Goal: Find contact information: Find contact information

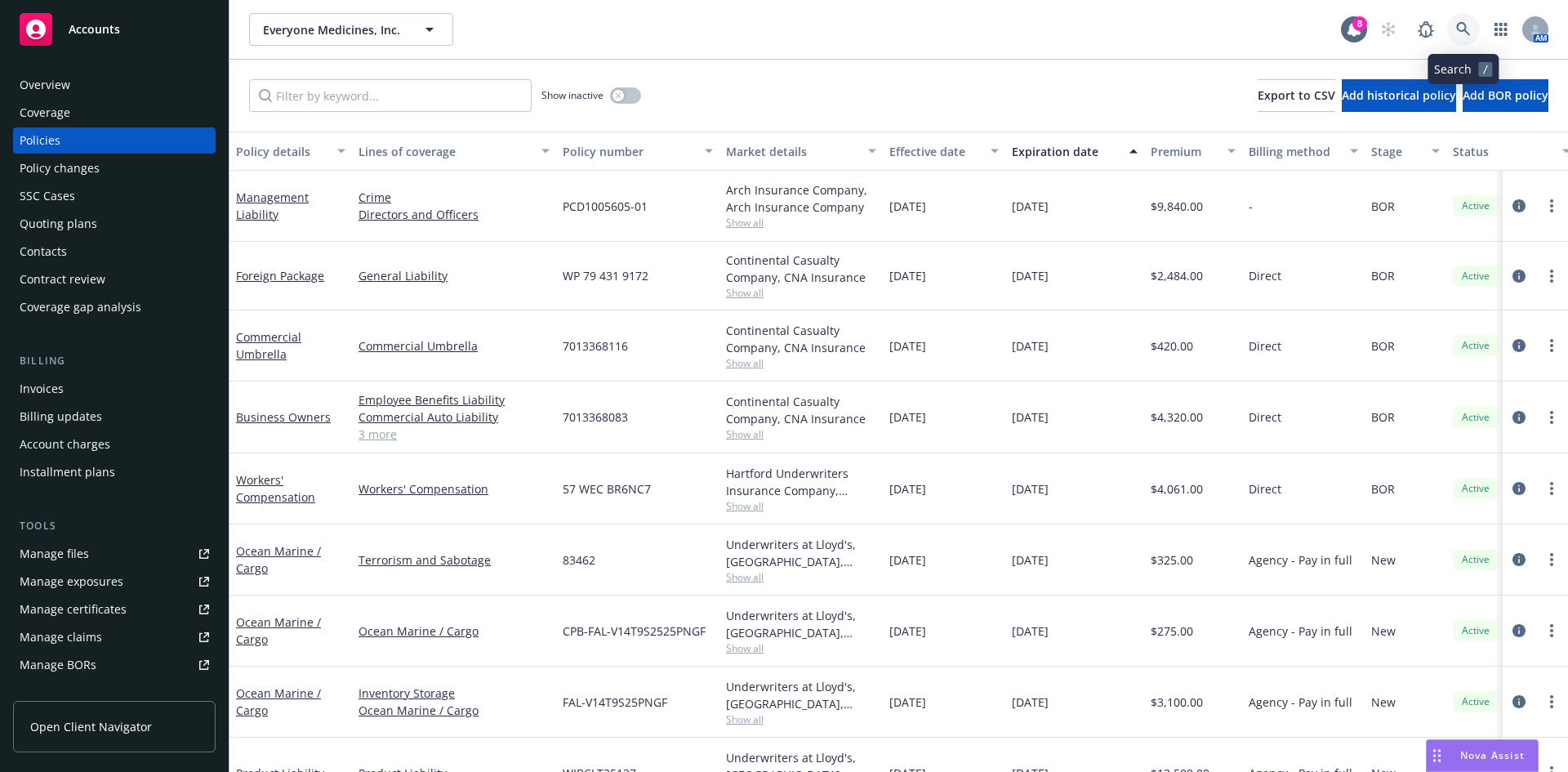
click at [1464, 35] on icon at bounding box center [1464, 29] width 15 height 15
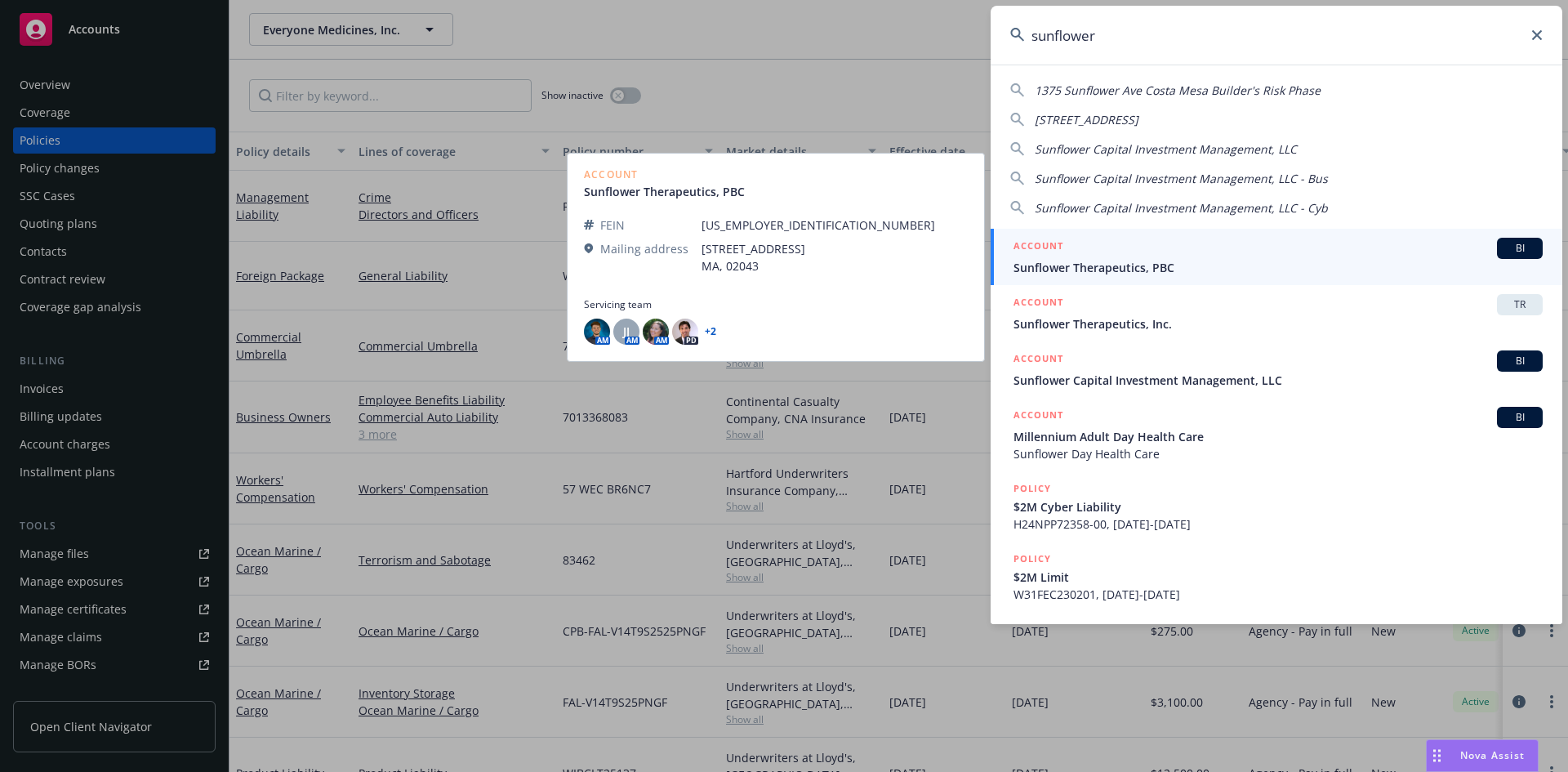
type input "sunflower"
click at [1251, 254] on div "ACCOUNT BI" at bounding box center [1277, 248] width 529 height 22
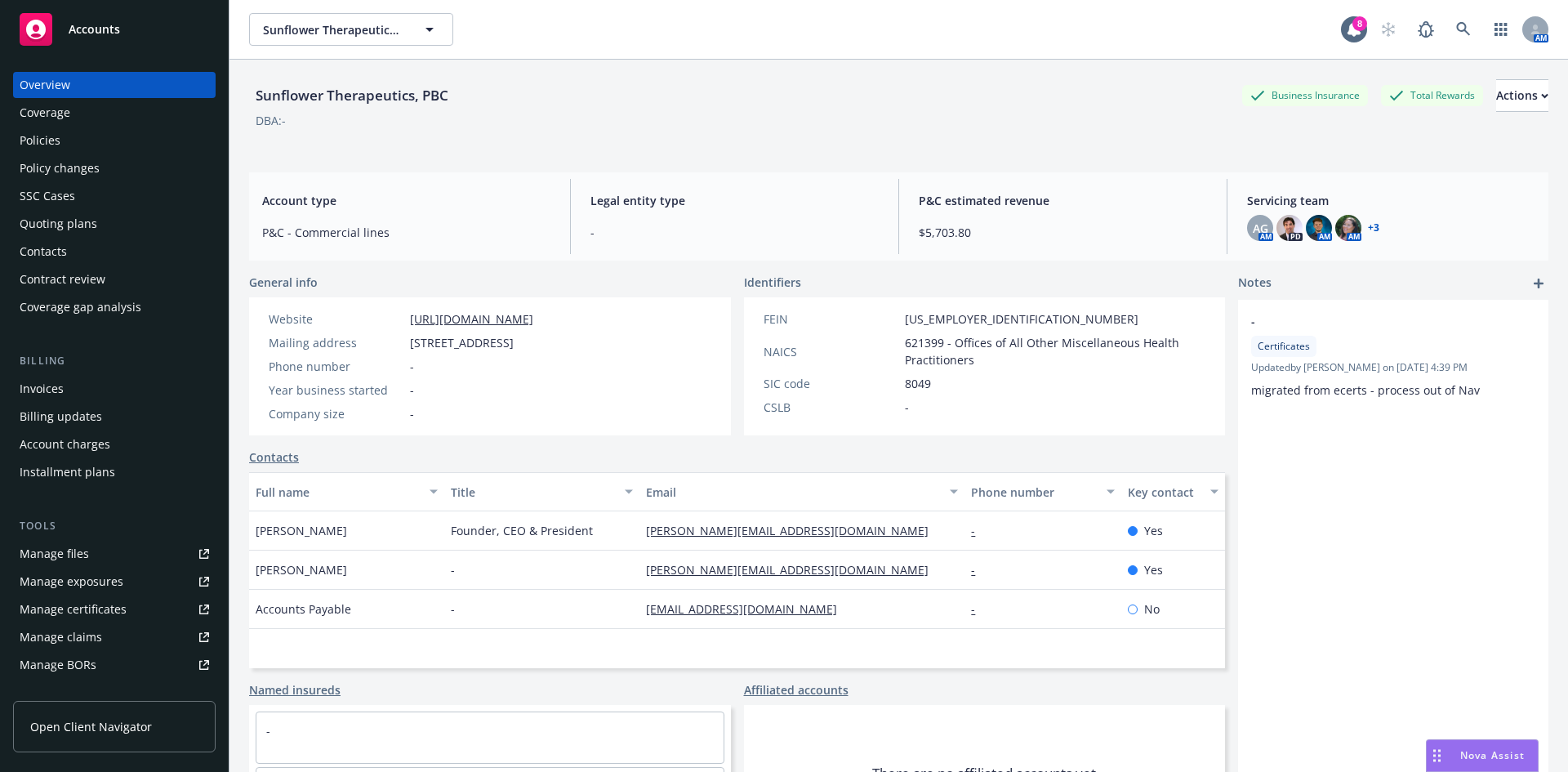
click at [112, 134] on div "Policies" at bounding box center [114, 141] width 190 height 26
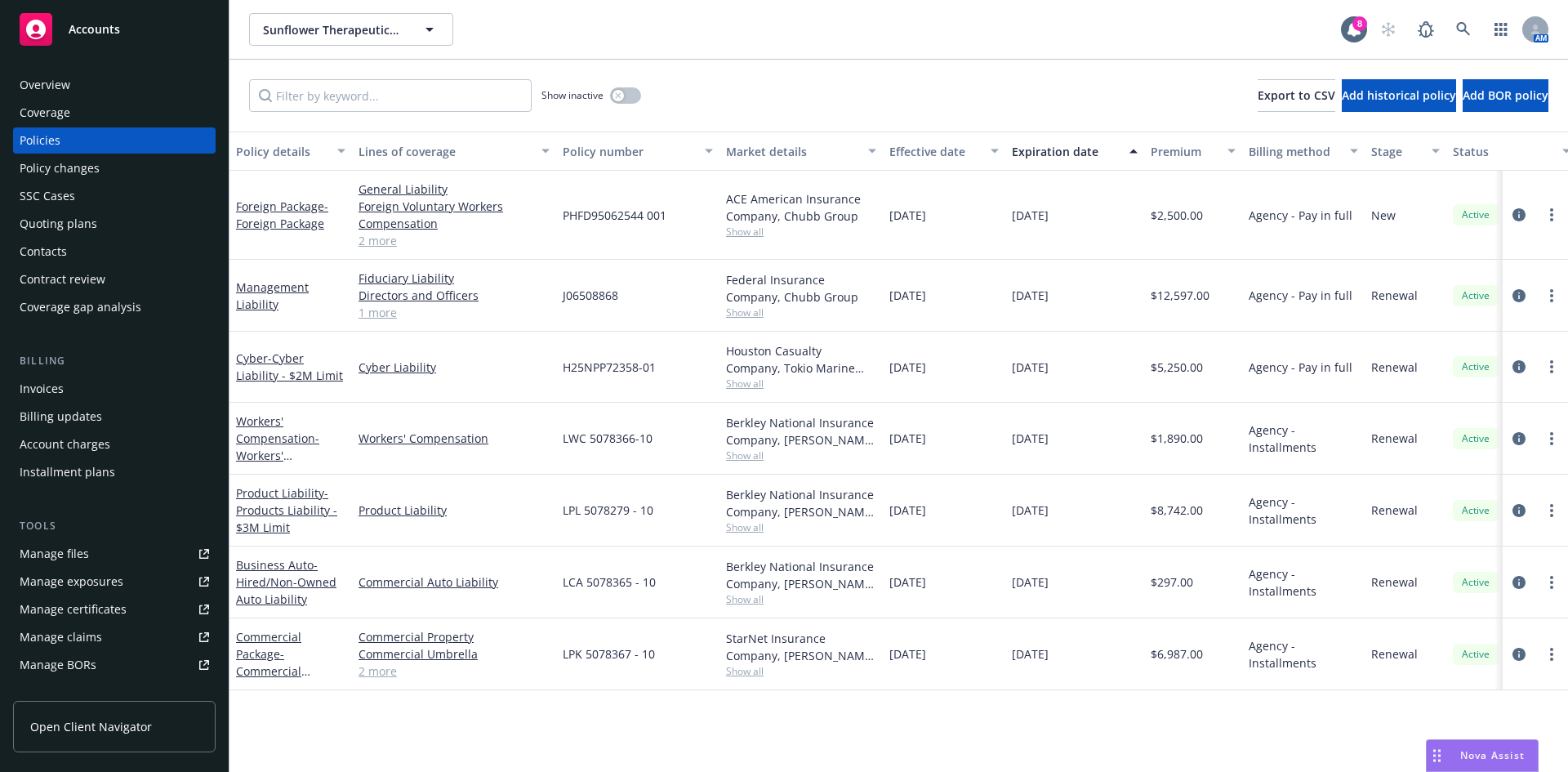
click at [377, 670] on link "2 more" at bounding box center [454, 671] width 192 height 17
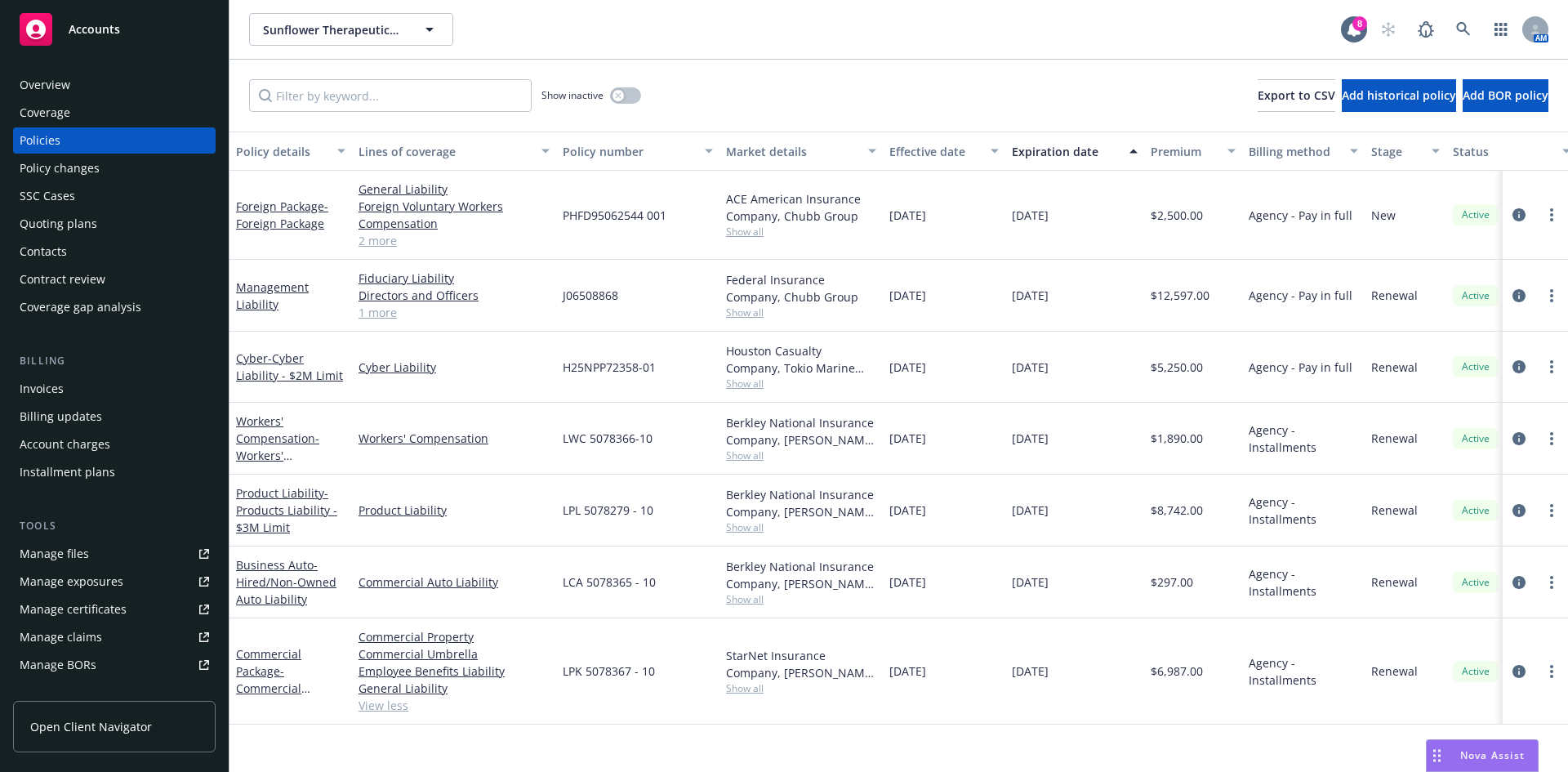
click at [368, 247] on link "2 more" at bounding box center [454, 241] width 192 height 17
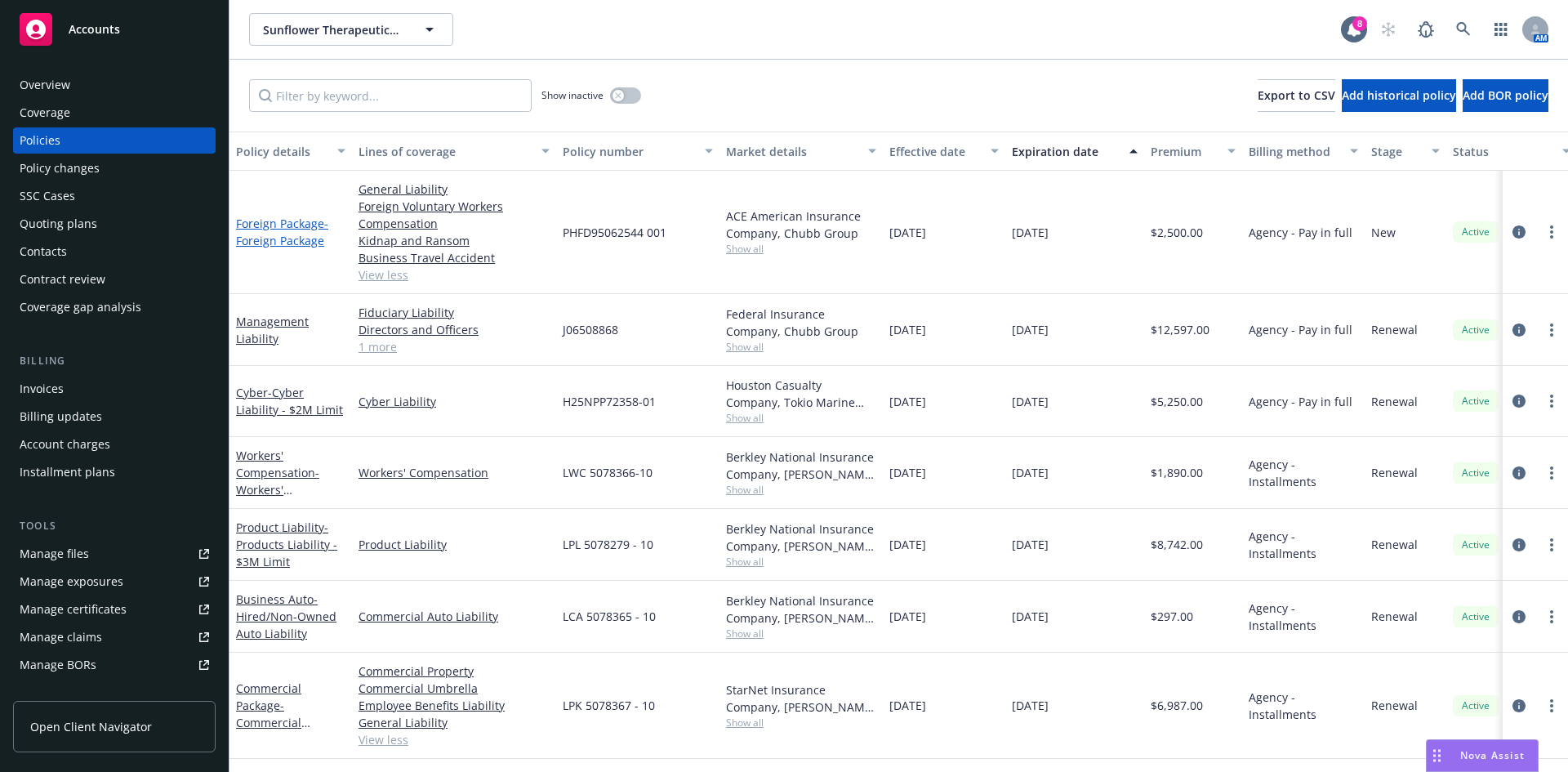
click at [295, 223] on link "Foreign Package - Foreign Package" at bounding box center [282, 232] width 92 height 33
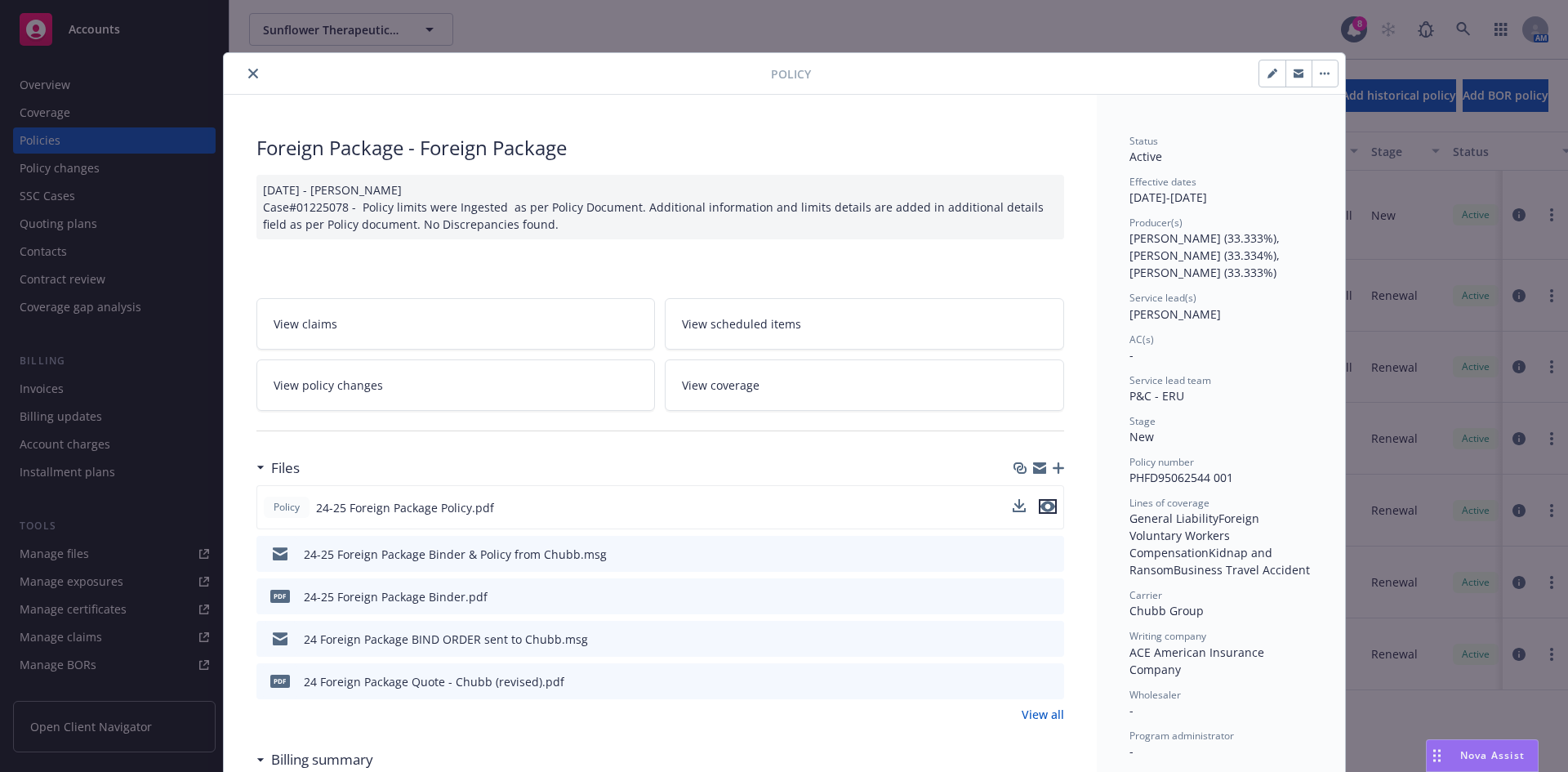
click at [1041, 506] on icon "preview file" at bounding box center [1048, 507] width 15 height 11
click at [248, 77] on icon "close" at bounding box center [253, 74] width 9 height 9
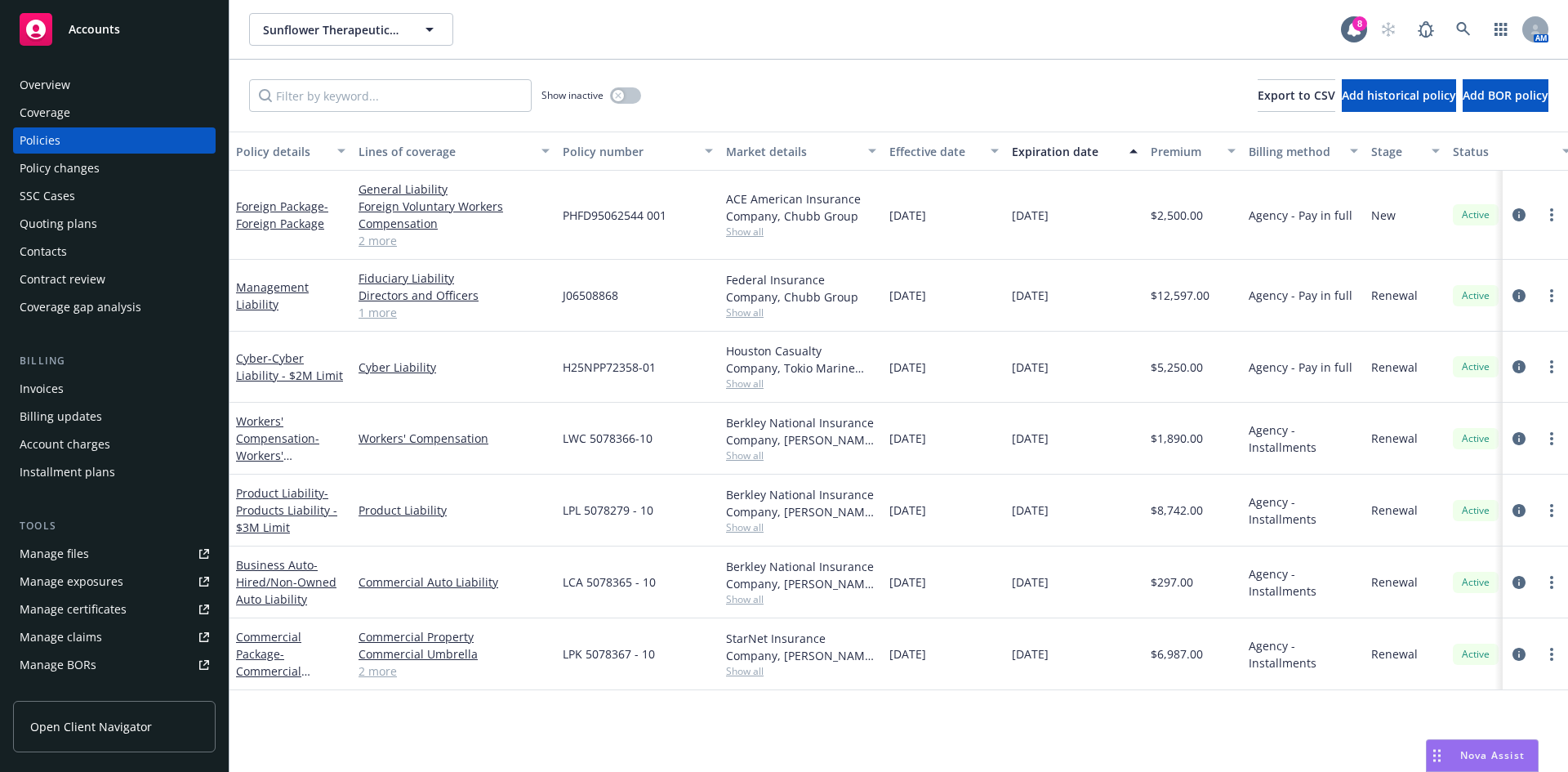
click at [125, 211] on div "Quoting plans" at bounding box center [114, 224] width 190 height 26
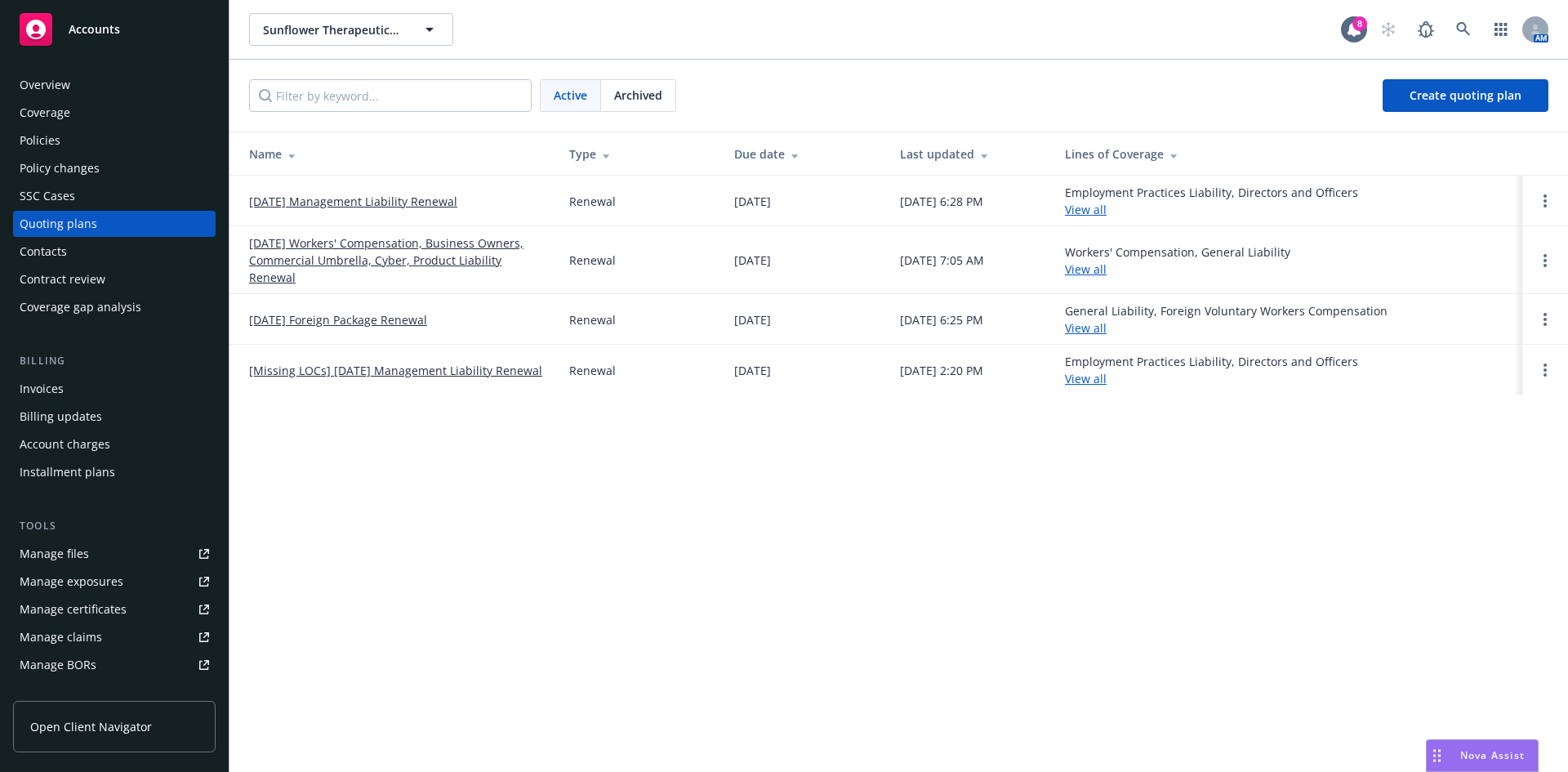
click at [355, 311] on link "09/01/25 Foreign Package Renewal" at bounding box center [338, 320] width 178 height 17
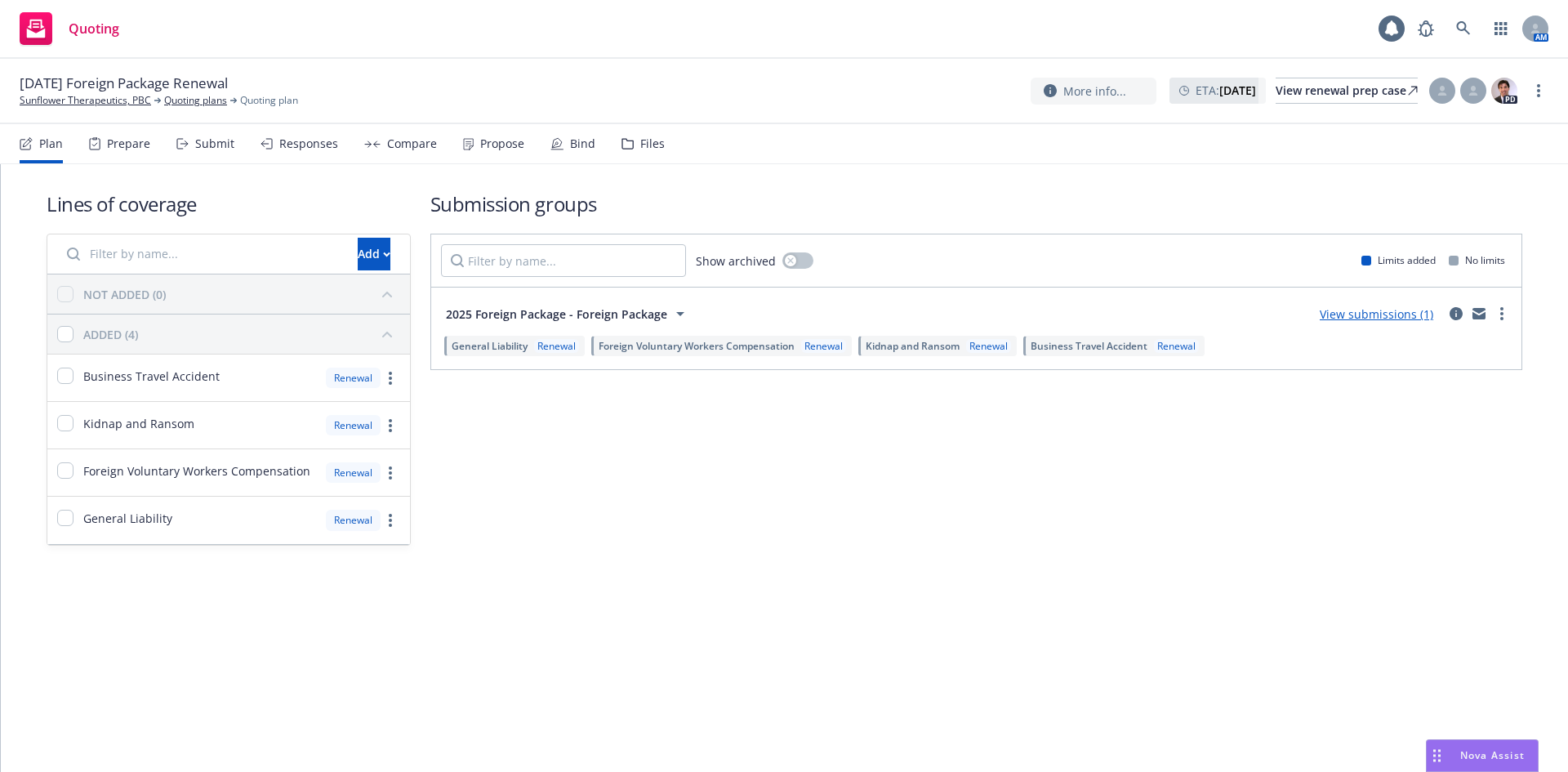
click at [654, 147] on div "Files" at bounding box center [653, 143] width 25 height 13
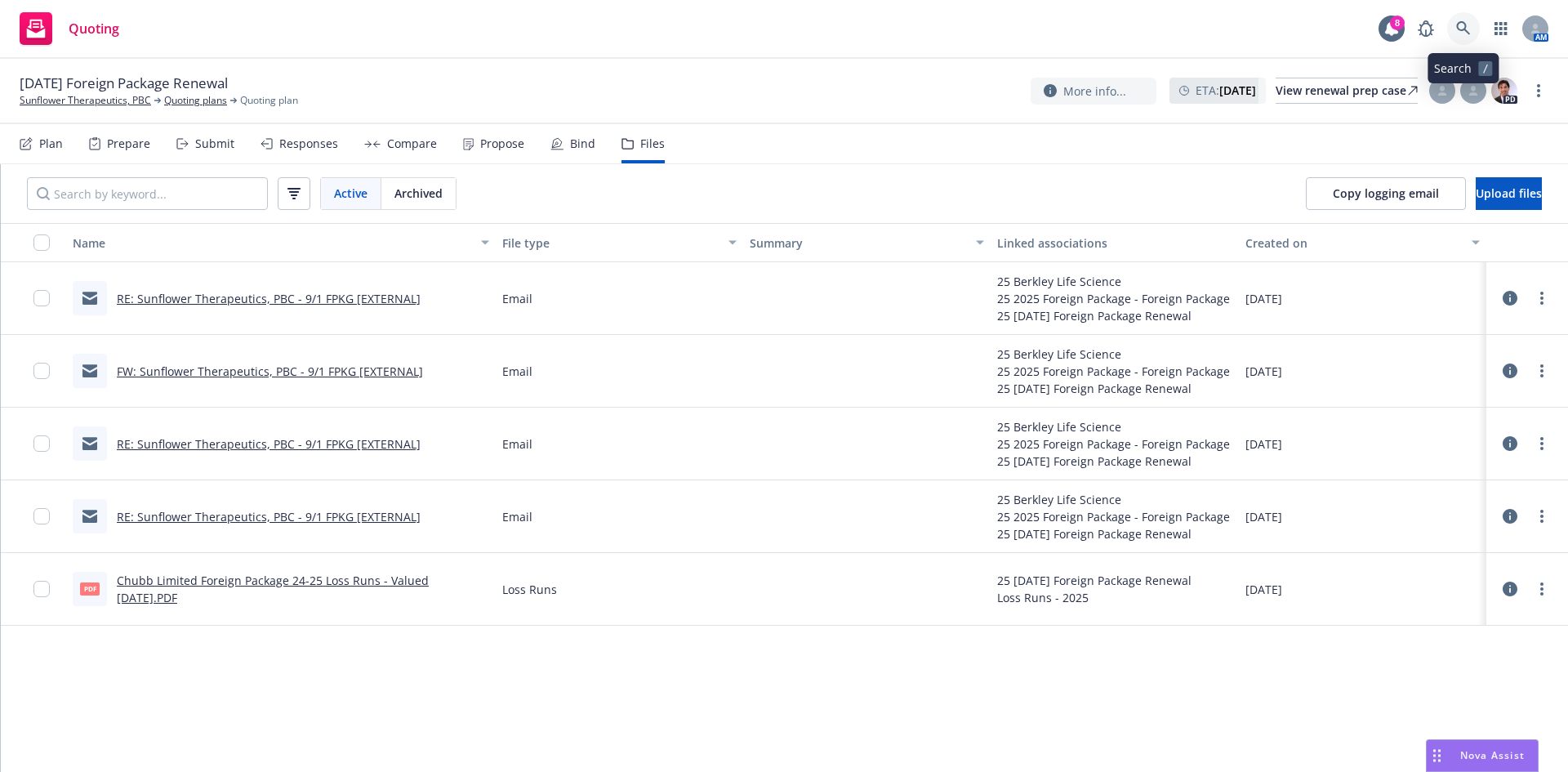
click at [1457, 19] on link at bounding box center [1463, 28] width 33 height 33
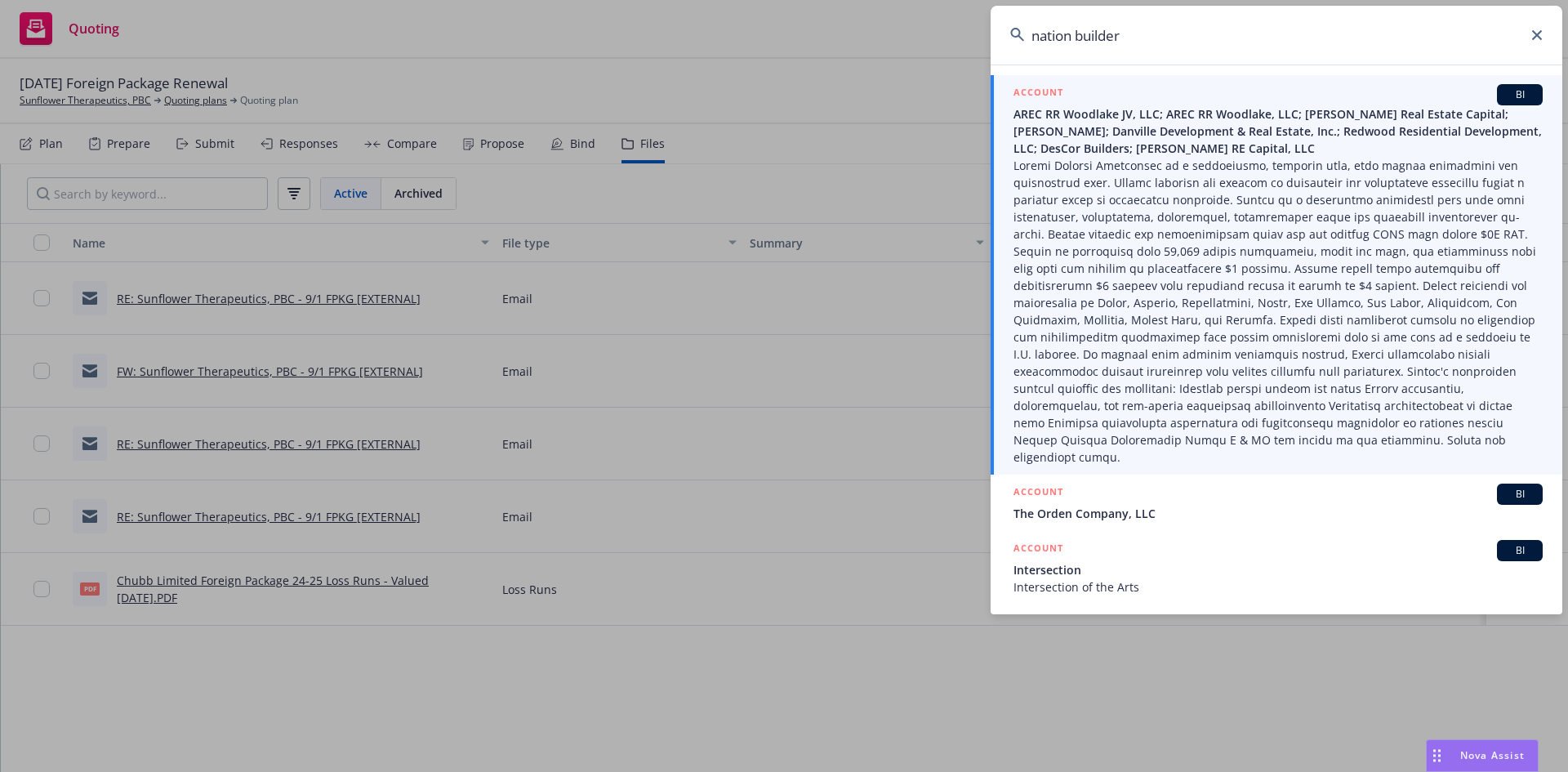
click at [1410, 52] on input "nation builder" at bounding box center [1276, 35] width 572 height 59
type input "nation builder"
click at [1537, 33] on icon at bounding box center [1537, 35] width 9 height 9
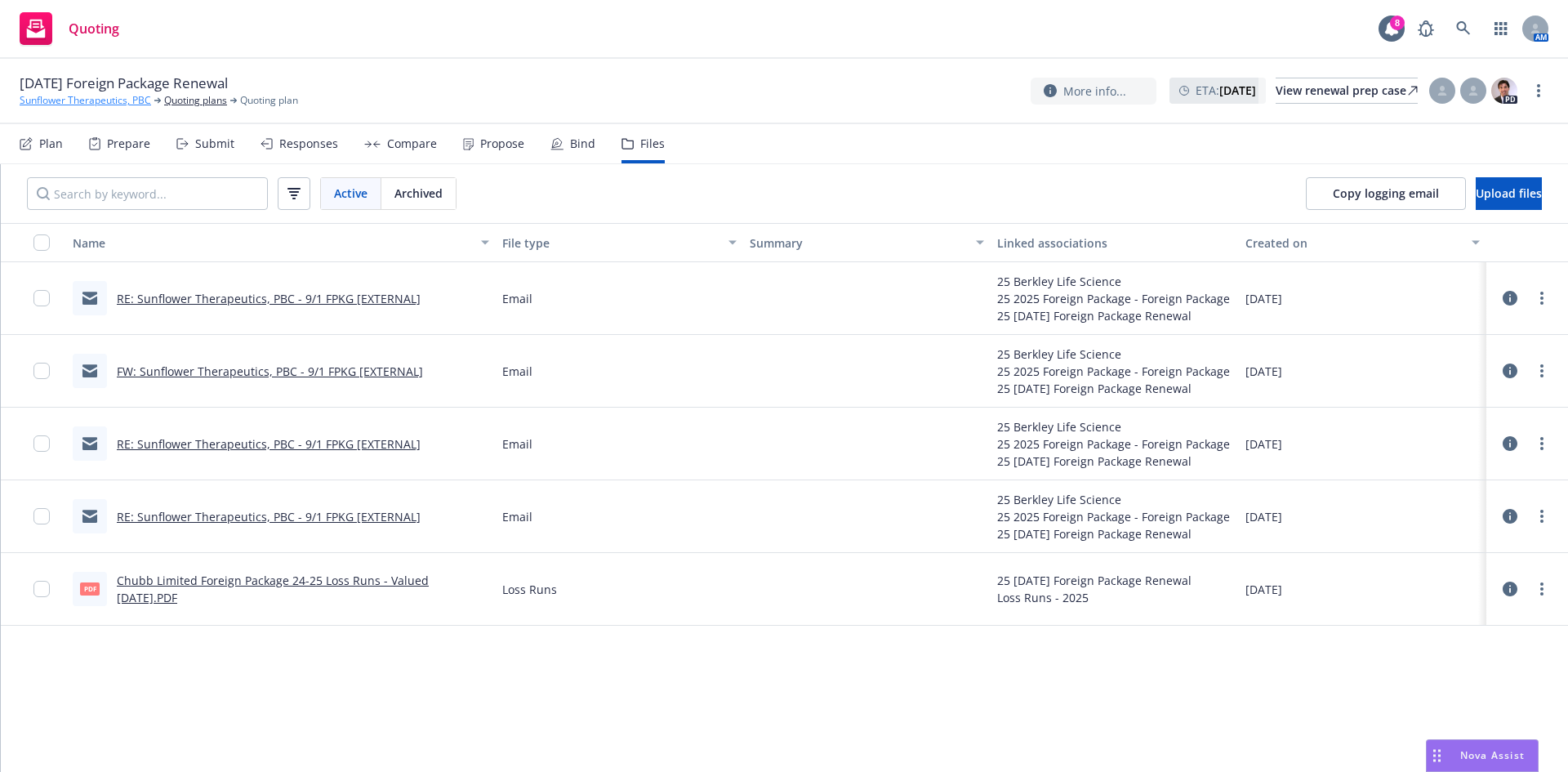
click at [64, 100] on link "Sunflower Therapeutics, PBC" at bounding box center [85, 101] width 131 height 15
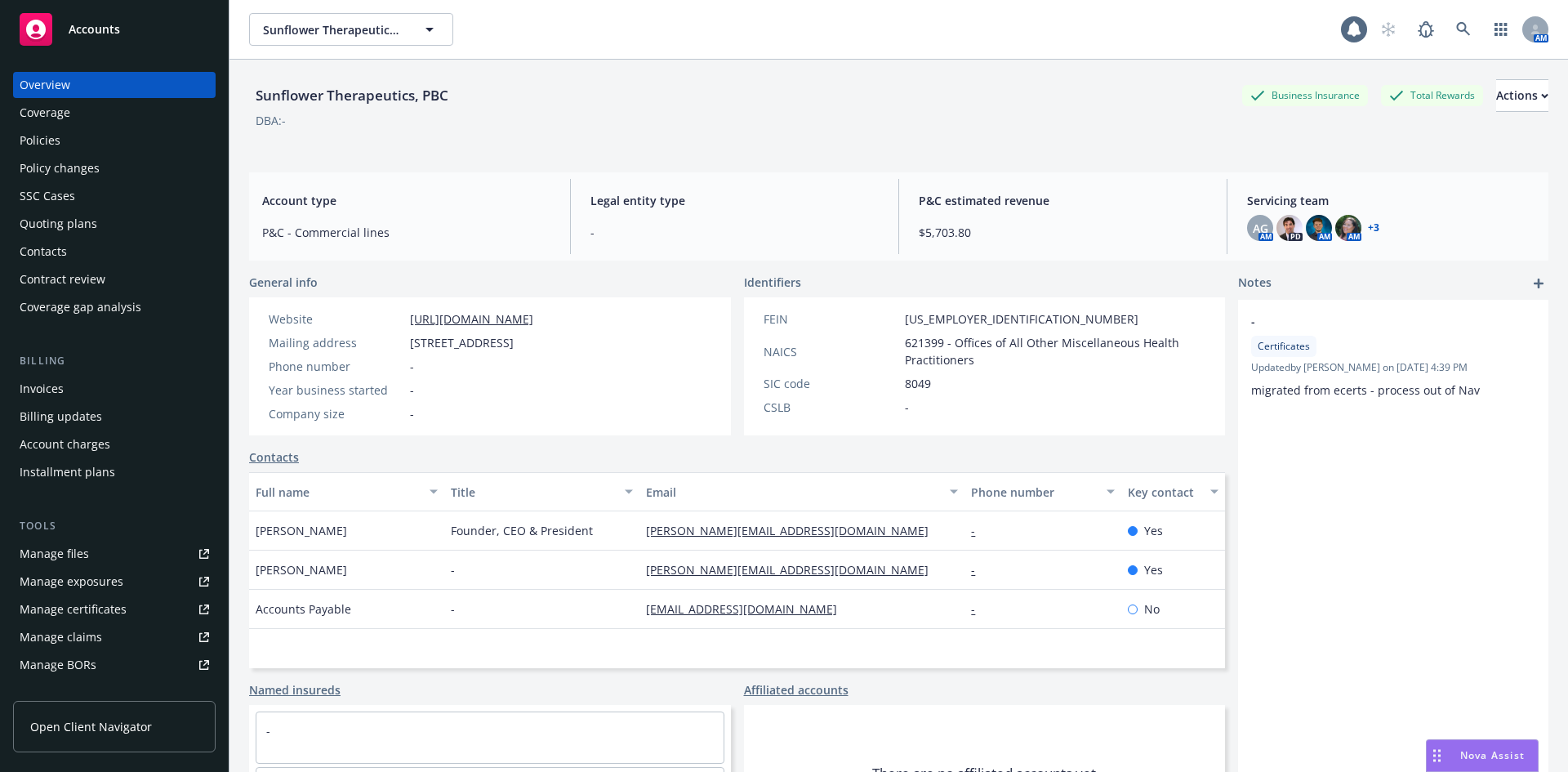
click at [62, 553] on div "Manage files" at bounding box center [55, 554] width 70 height 26
click at [1434, 763] on div "Drag to move" at bounding box center [1438, 755] width 21 height 31
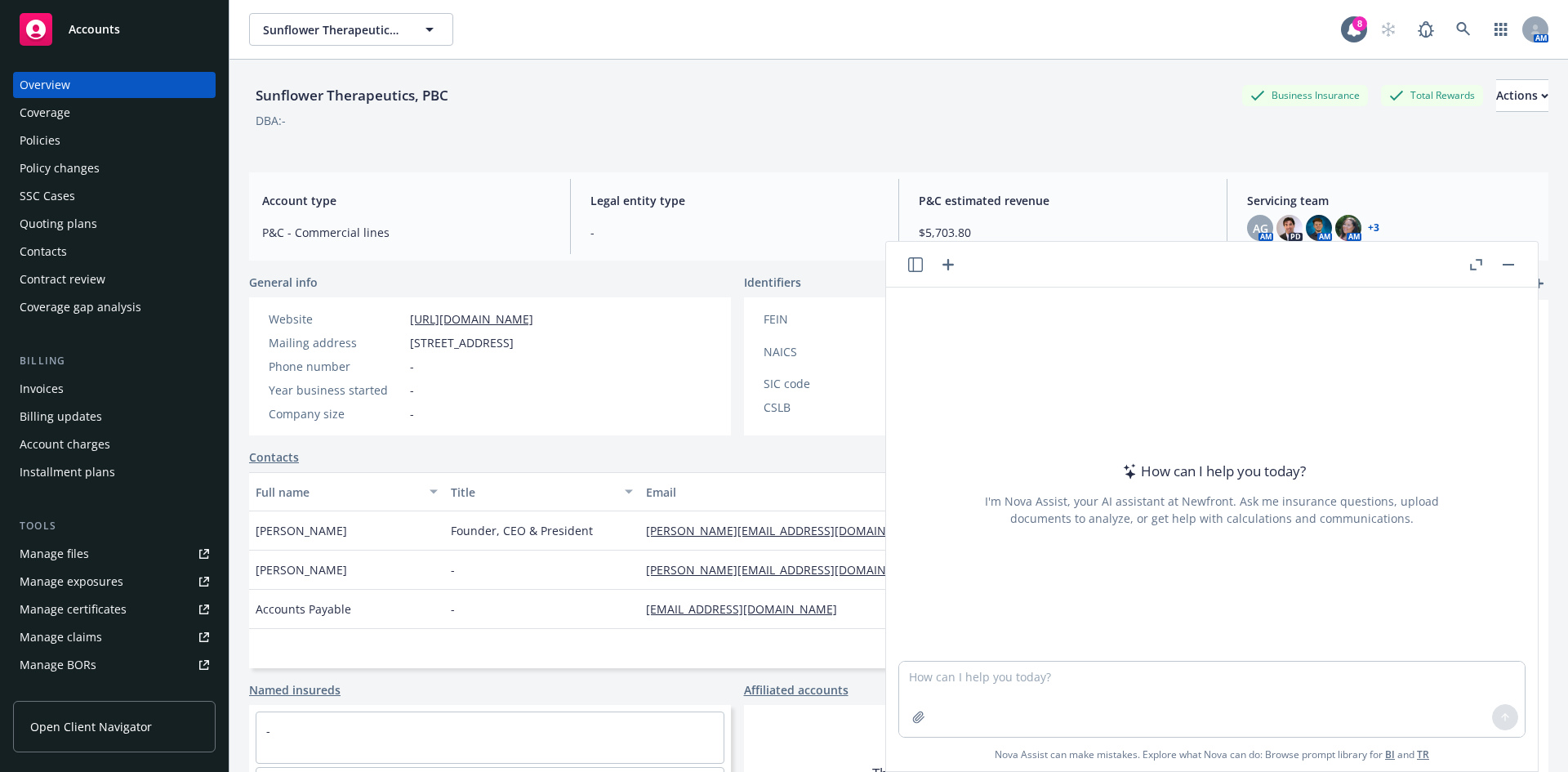
scroll to position [293, 0]
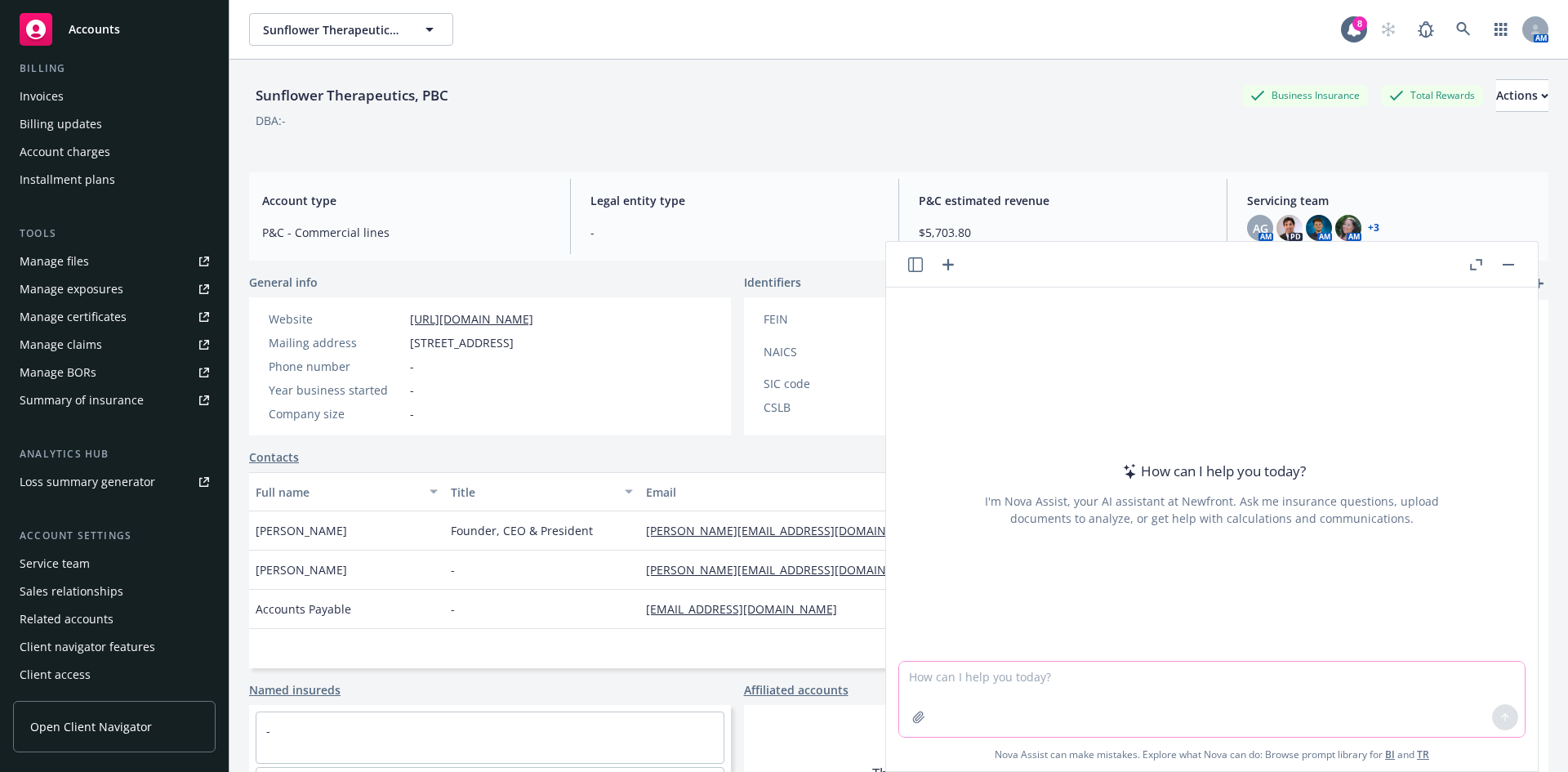
click at [1383, 673] on textarea at bounding box center [1211, 699] width 626 height 76
paste textarea "Berkely National Insurance"
type textarea "is Berkely National Insurance admitted or non-admitted?"
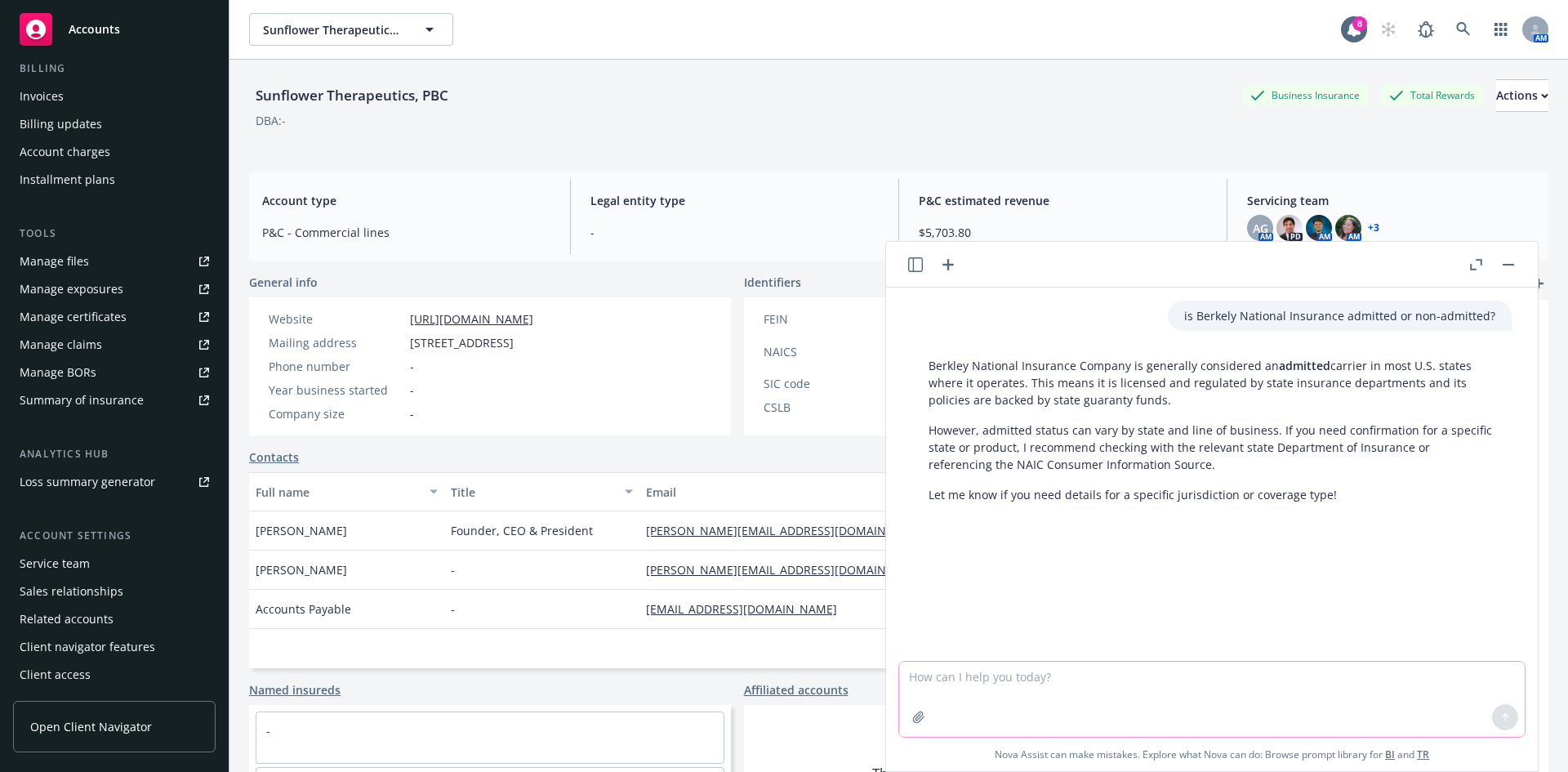
click at [991, 694] on textarea at bounding box center [1211, 699] width 626 height 76
click at [1196, 685] on textarea at bounding box center [1211, 699] width 626 height 76
type textarea "for a pkg policy"
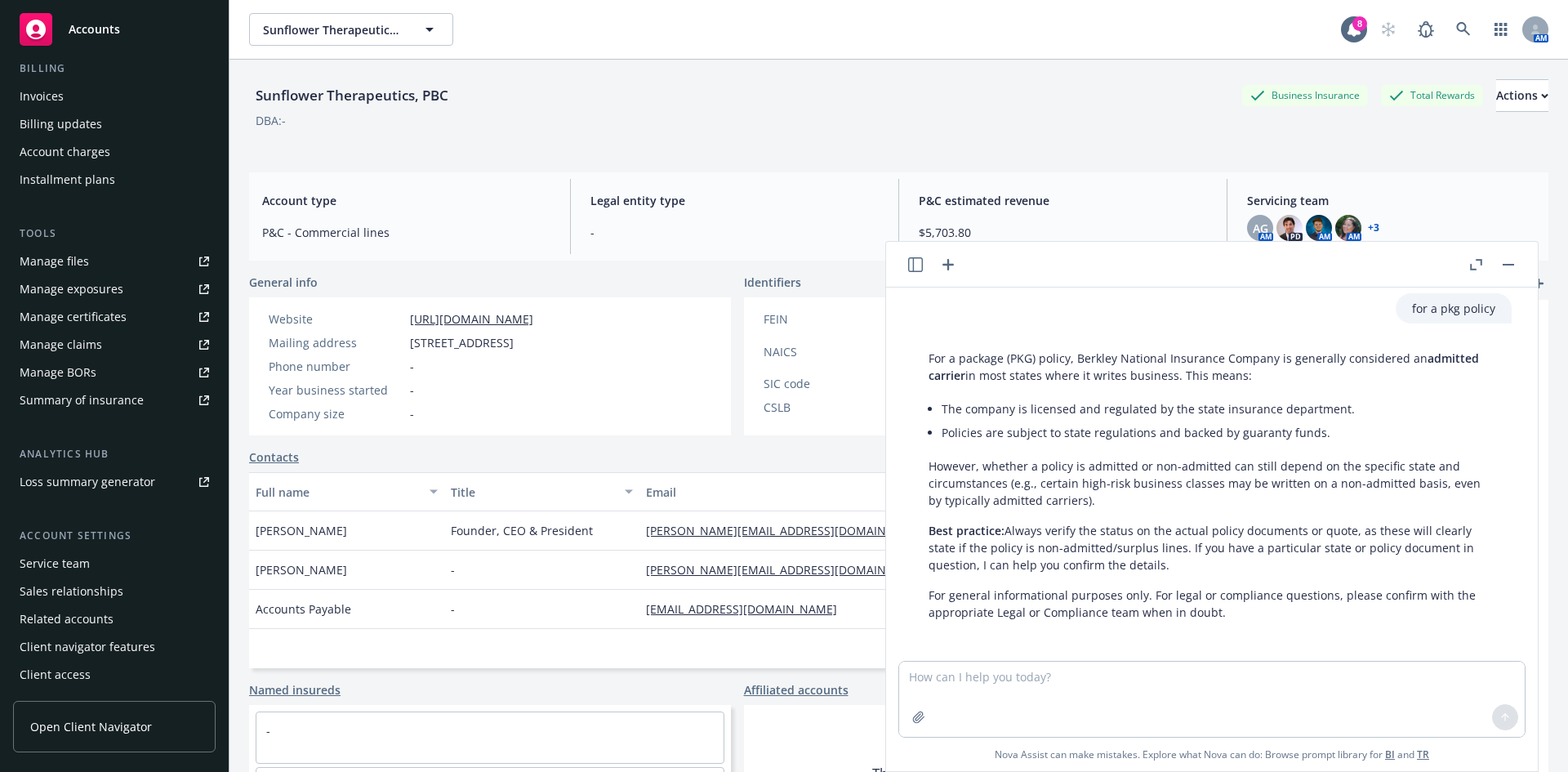
scroll to position [242, 0]
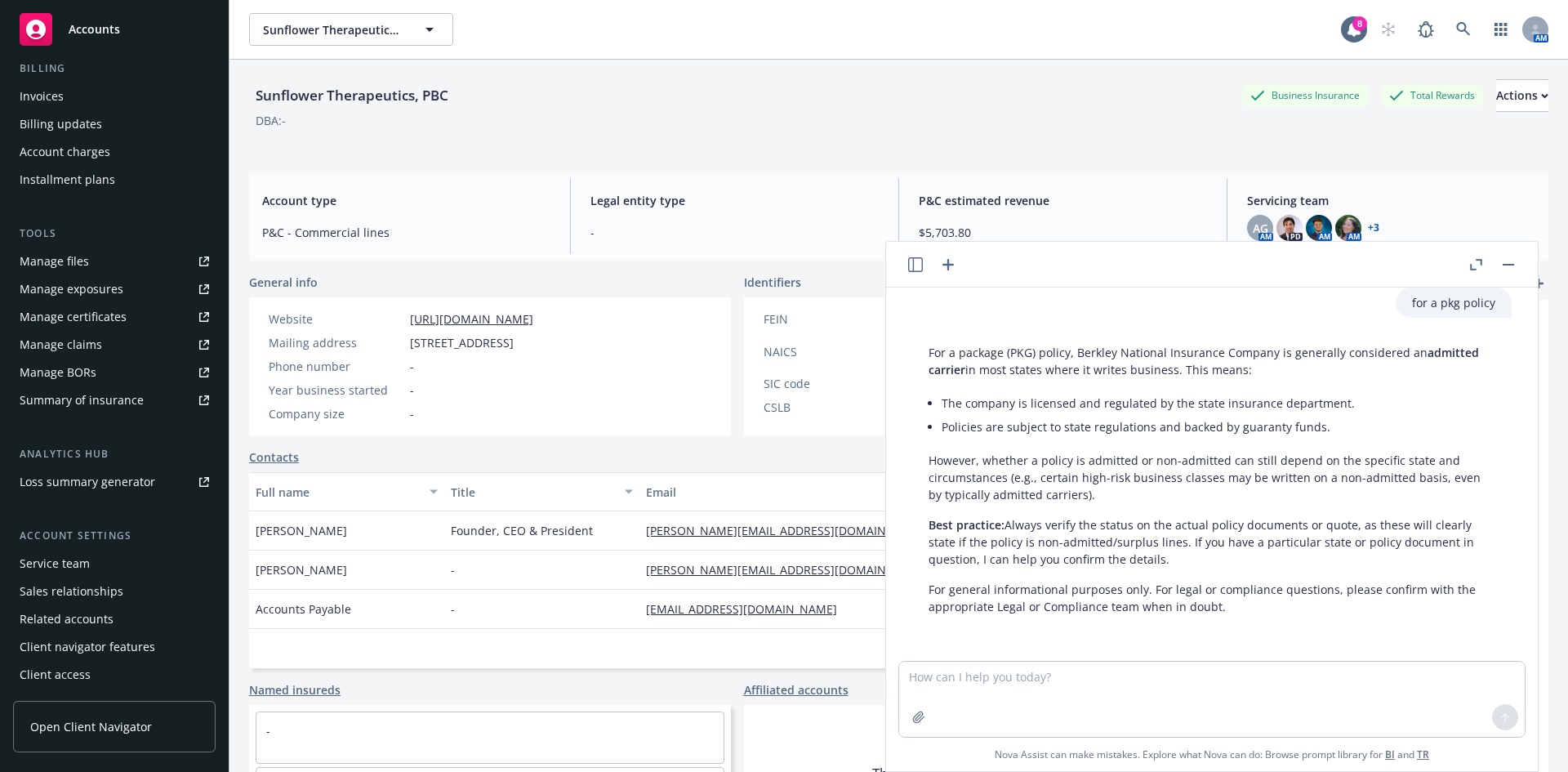
click at [1263, 434] on li "Policies are subject to state regulations and backed by guaranty funds." at bounding box center [1218, 427] width 554 height 24
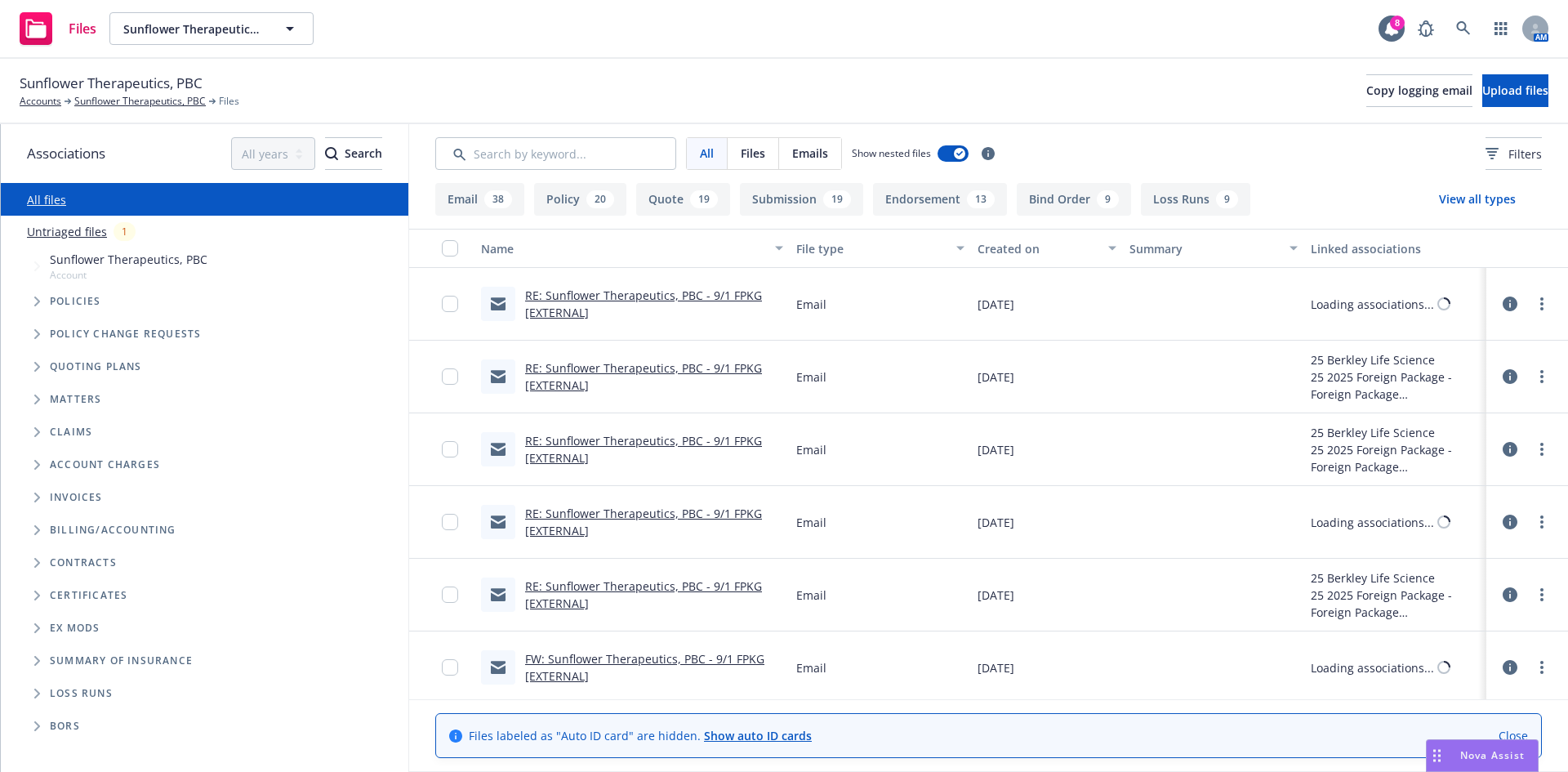
click at [40, 304] on icon "Tree Example" at bounding box center [37, 301] width 7 height 9
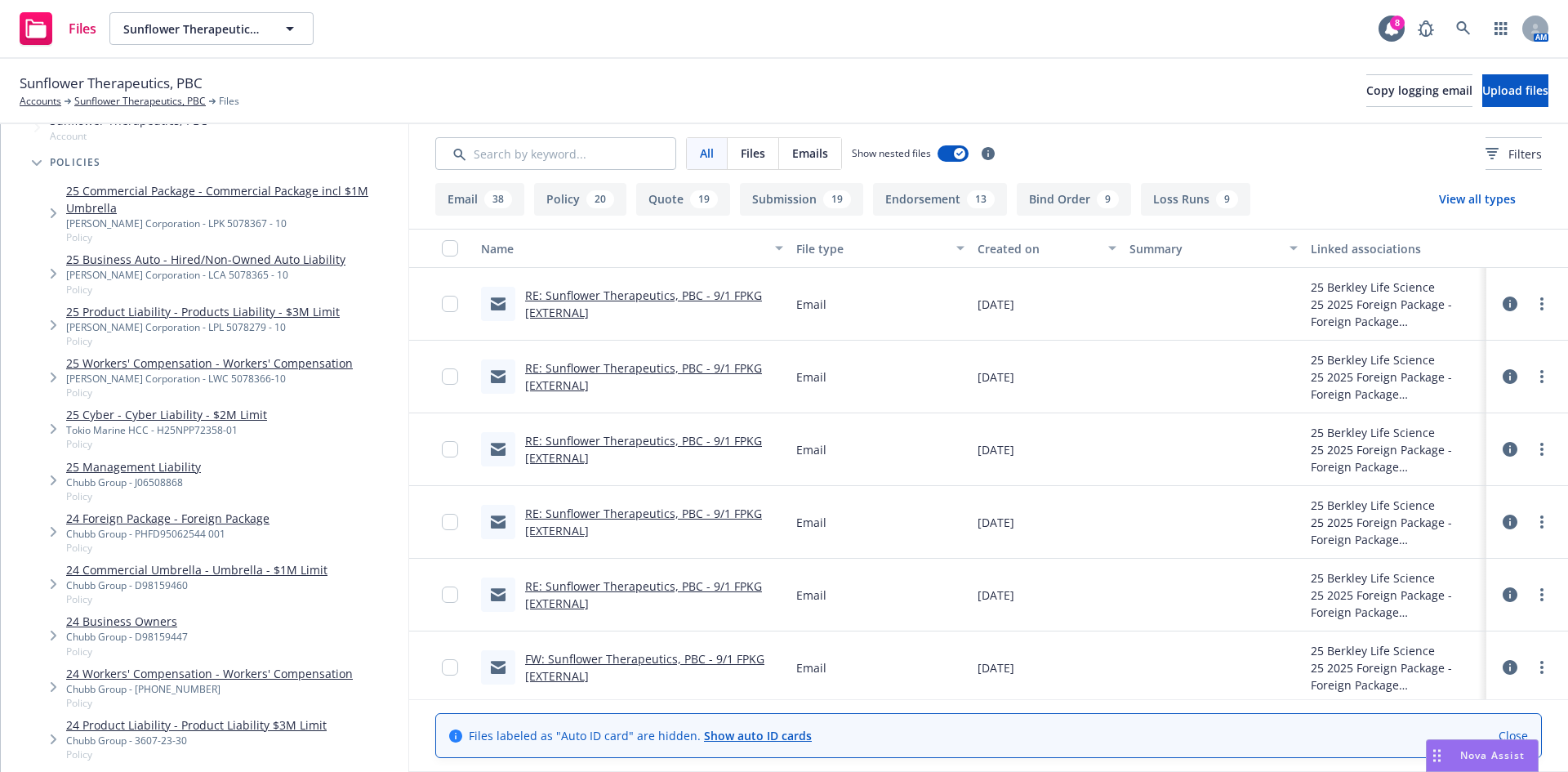
scroll to position [163, 0]
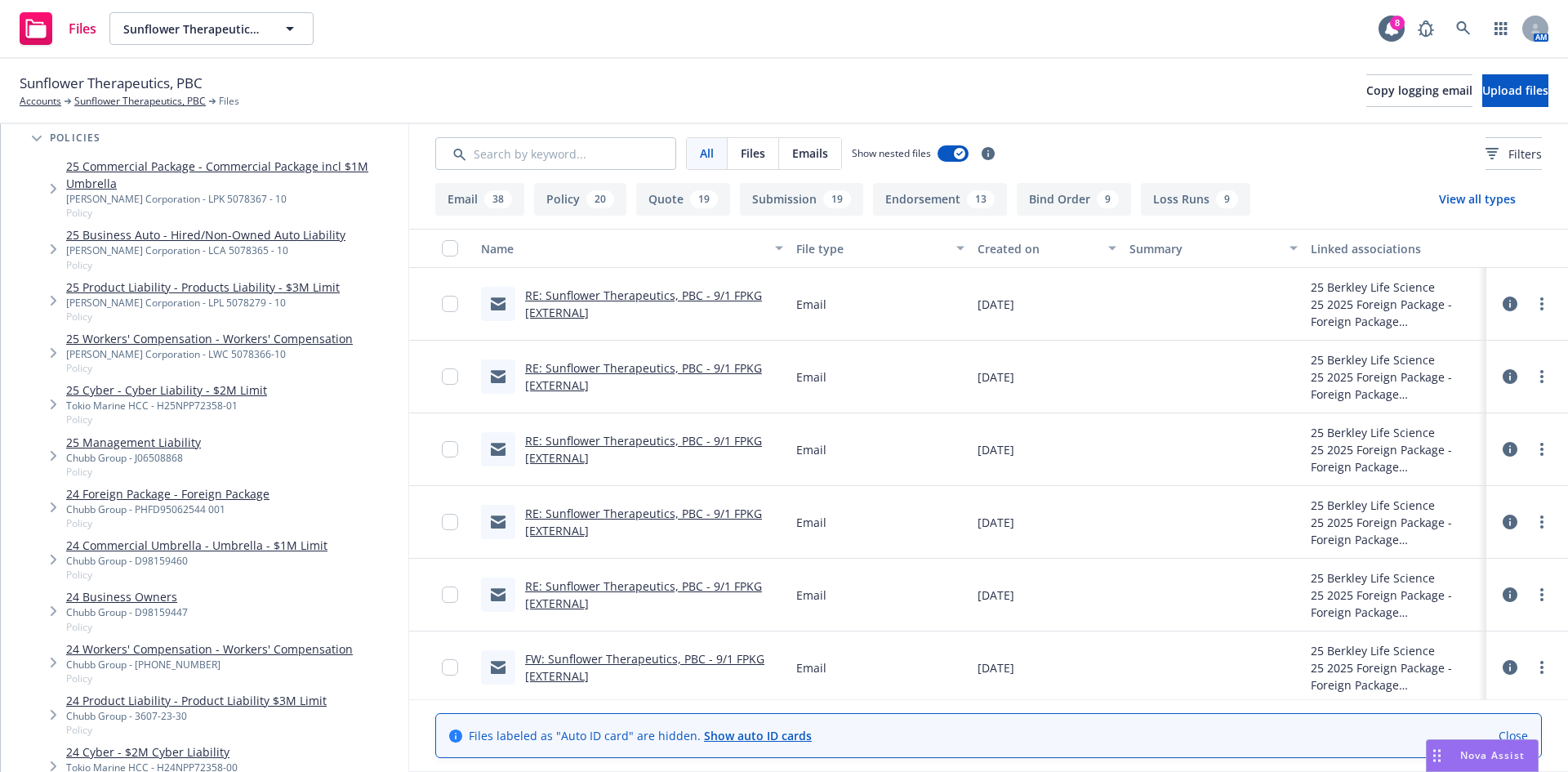
click at [58, 503] on span "Tree Example" at bounding box center [53, 508] width 26 height 26
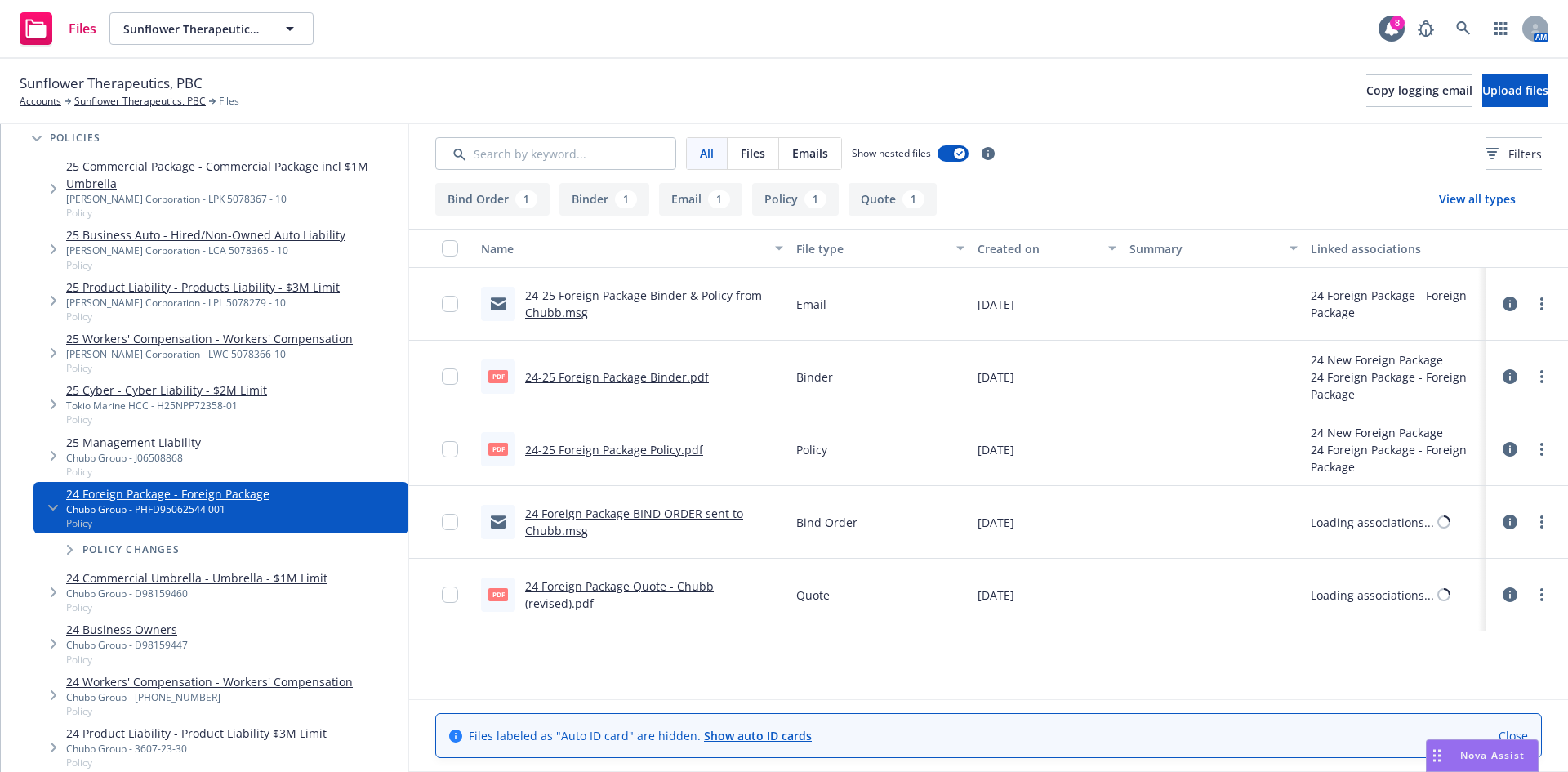
click at [627, 300] on link "24-25 Foreign Package Binder & Policy from Chubb.msg" at bounding box center [643, 304] width 237 height 33
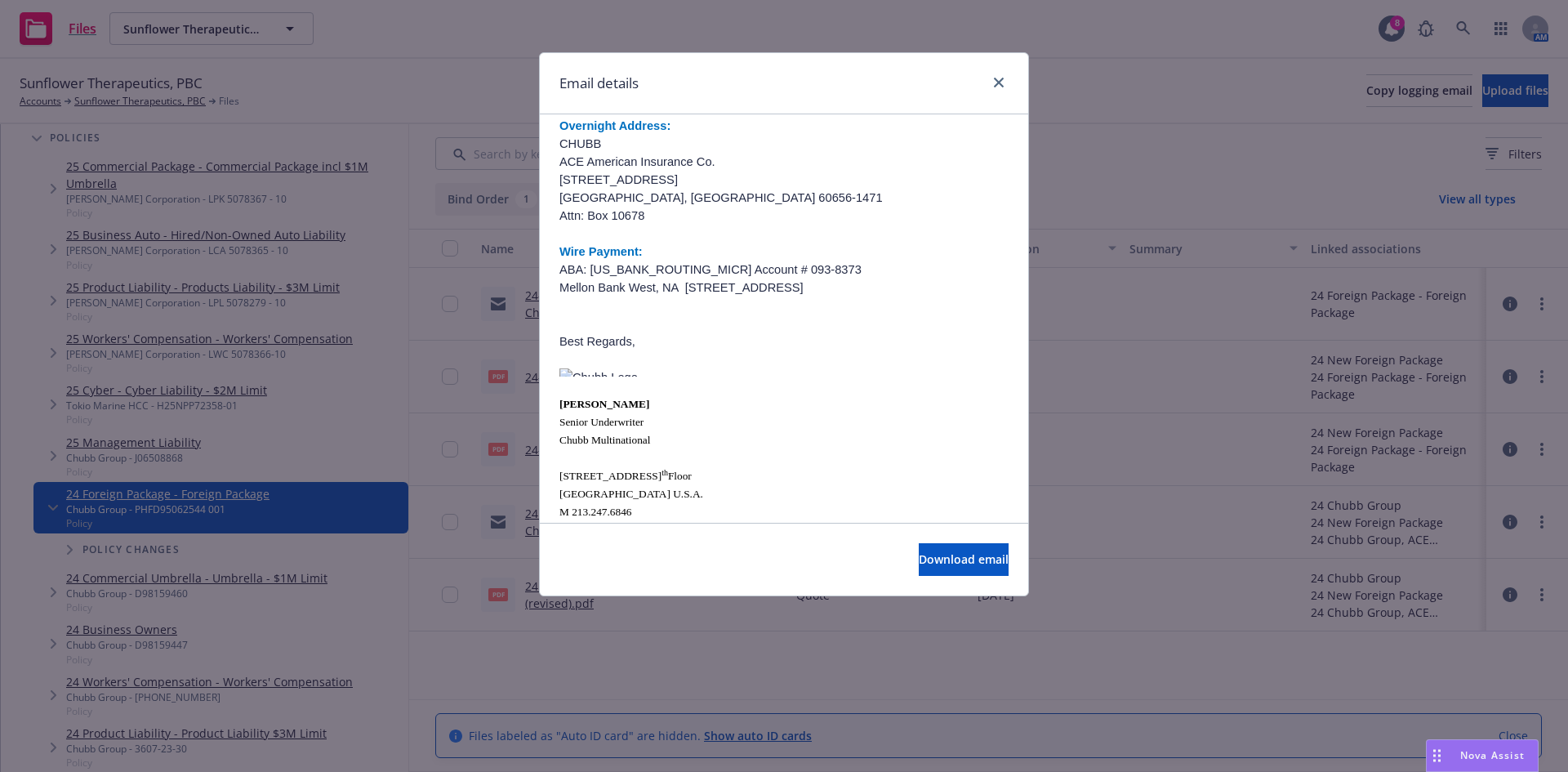
scroll to position [490, 0]
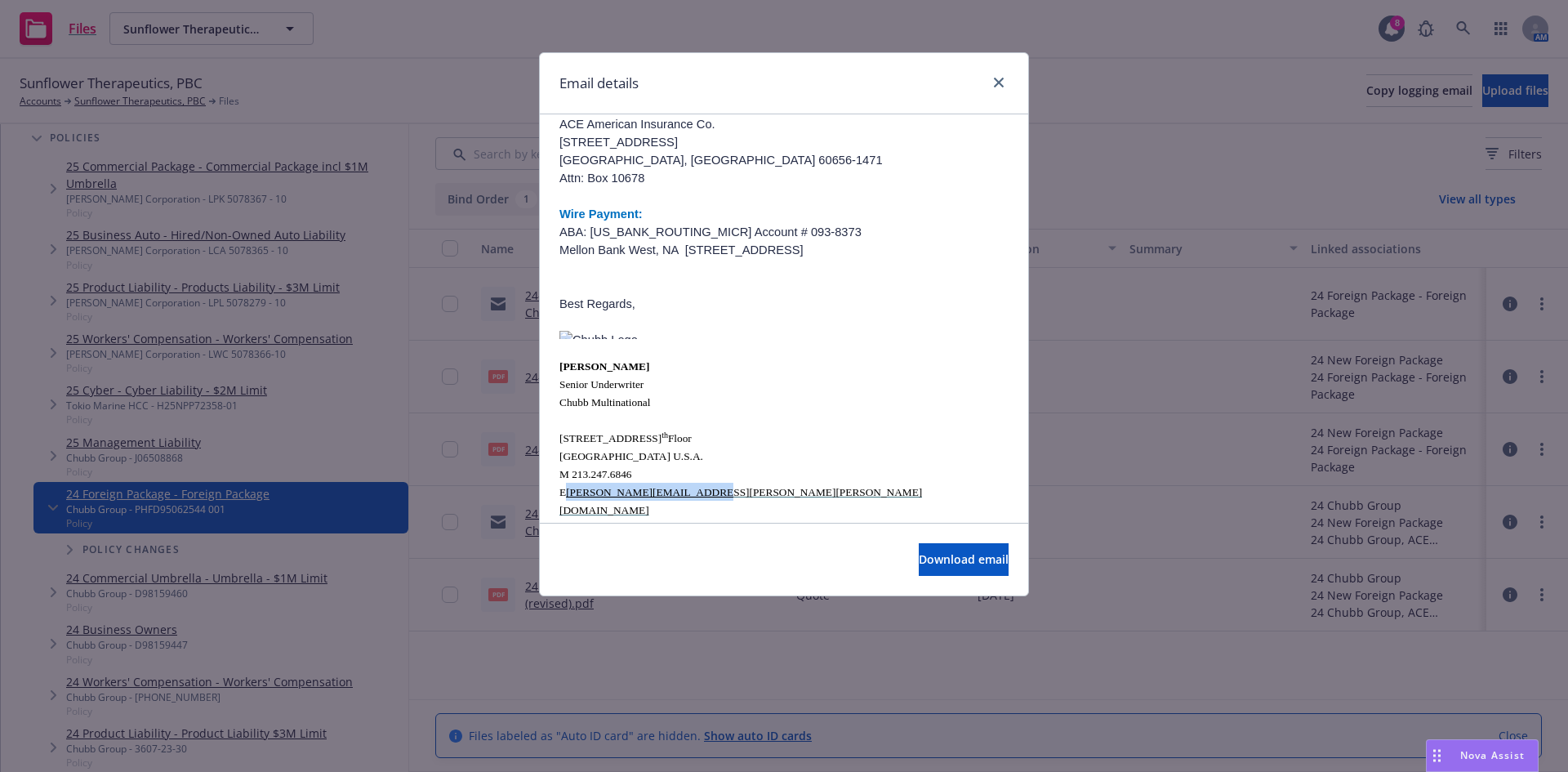
drag, startPoint x: 712, startPoint y: 436, endPoint x: 569, endPoint y: 442, distance: 143.1
click at [569, 447] on p "San Francisco, CA 94104 U.S.A. M 213.247.6846 E juliette.ulrich@chubb.com" at bounding box center [784, 483] width 449 height 72
copy span "juliette.ulrich@chubb.com"
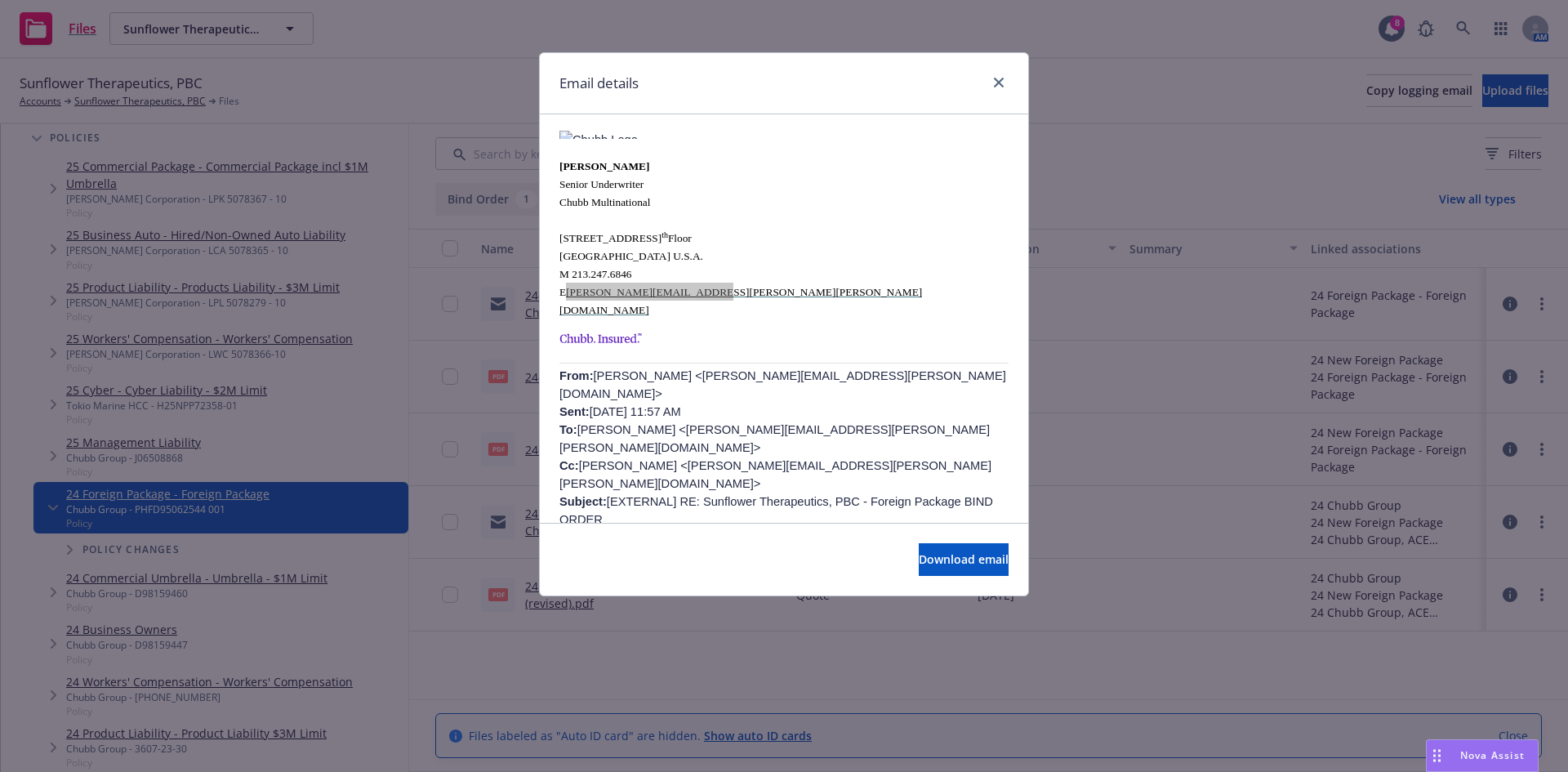
scroll to position [654, 0]
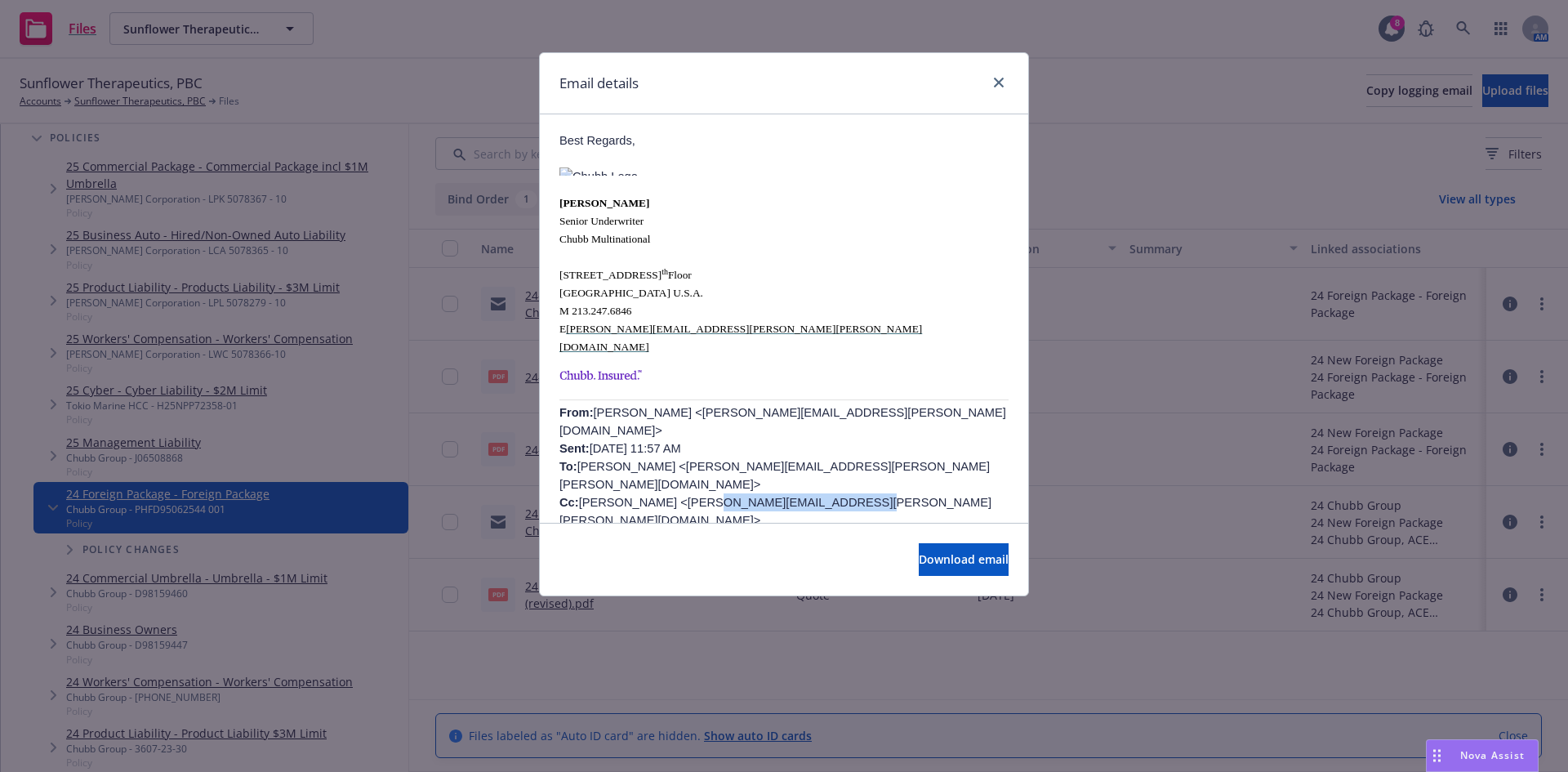
drag, startPoint x: 668, startPoint y: 397, endPoint x: 805, endPoint y: 396, distance: 137.0
click at [805, 406] on span "Catharine McDonald <catharine.mcdonald@newfront.com> Sent: Wednesday, August 21…" at bounding box center [783, 484] width 447 height 157
copy span "Greg.Kinninger@Chubb.com"
click at [1001, 86] on icon "close" at bounding box center [999, 82] width 9 height 9
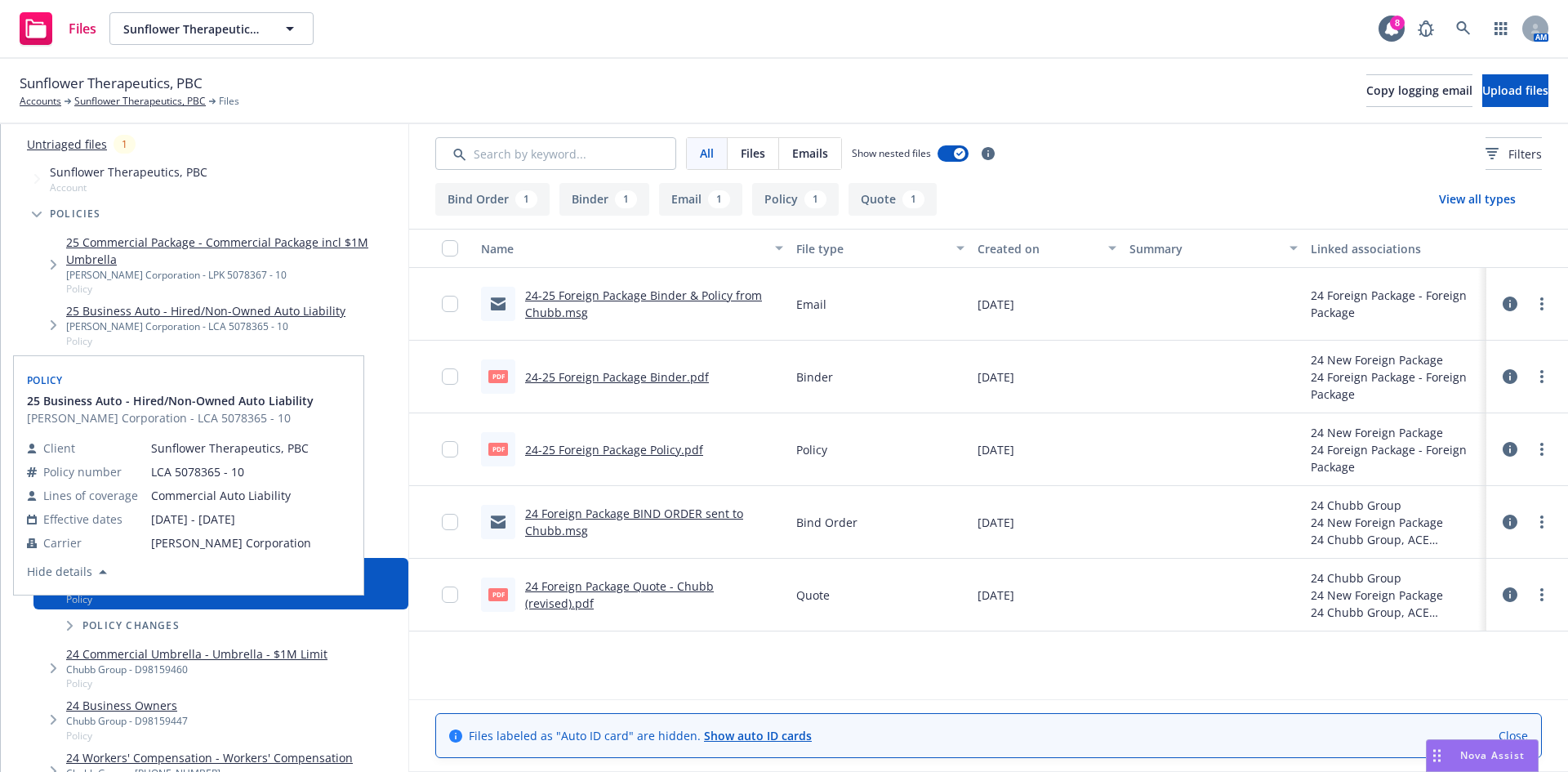
scroll to position [0, 0]
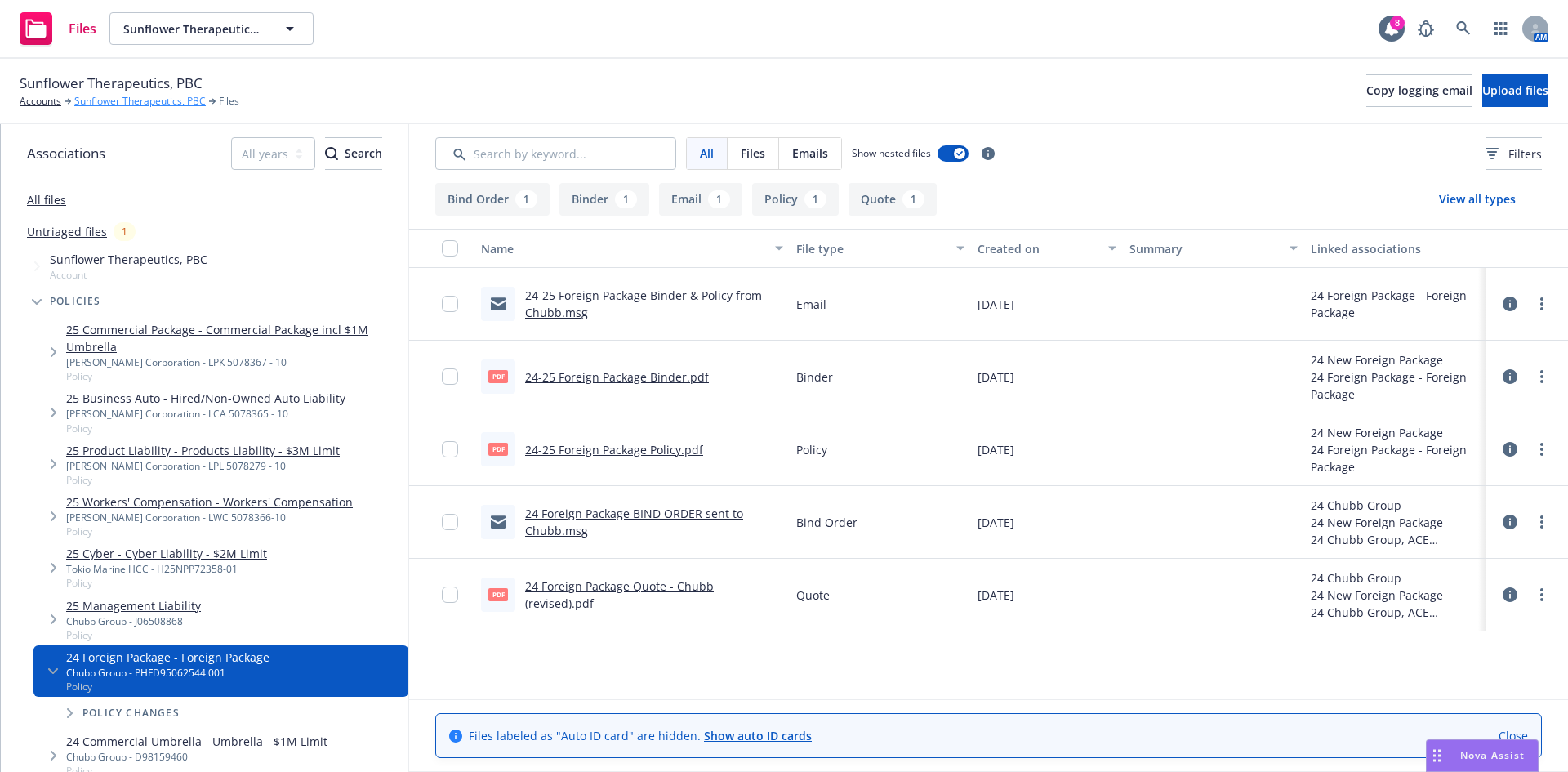
click at [102, 100] on link "Sunflower Therapeutics, PBC" at bounding box center [140, 102] width 131 height 15
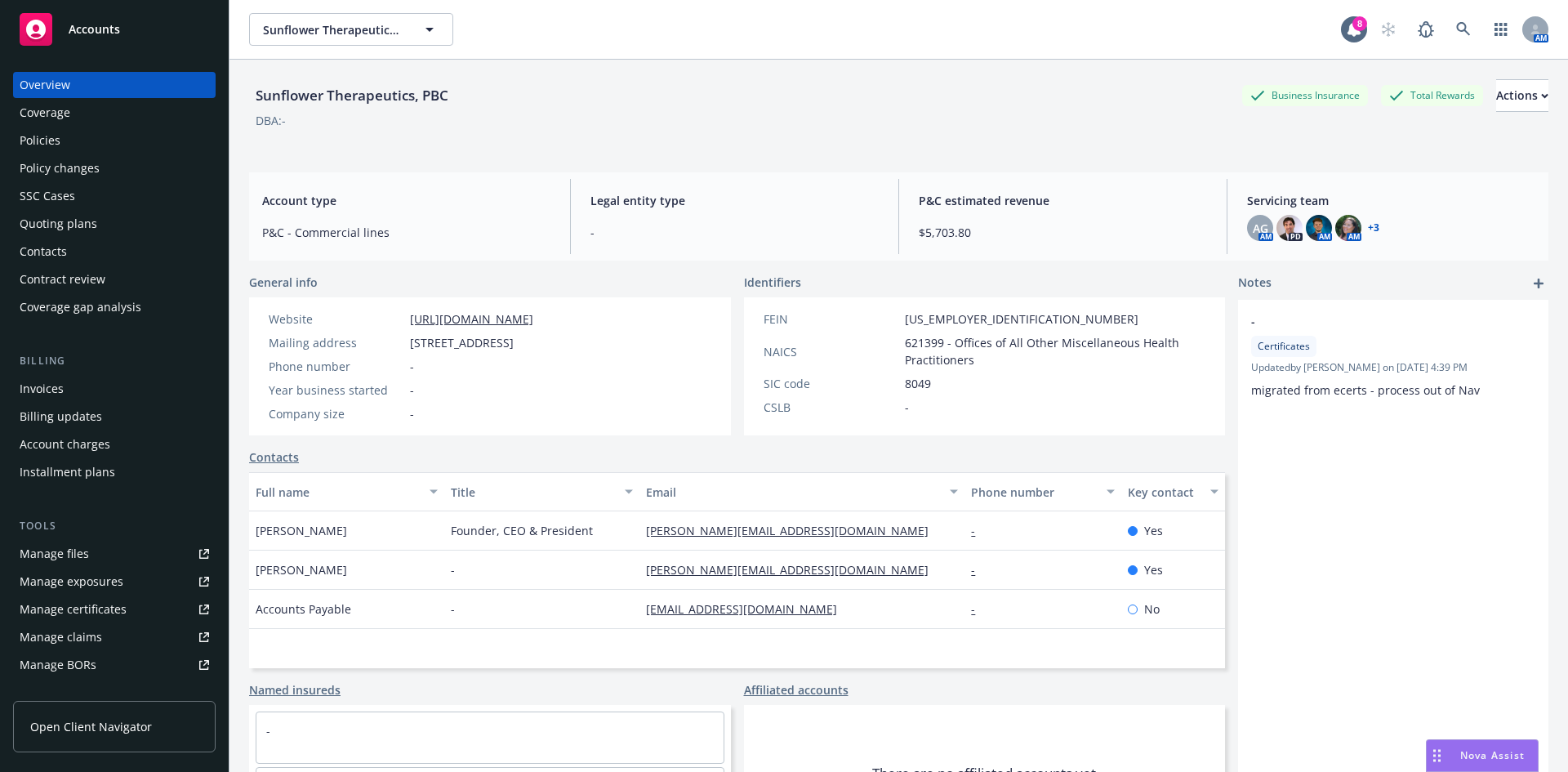
click at [120, 132] on div "Policies" at bounding box center [114, 141] width 190 height 26
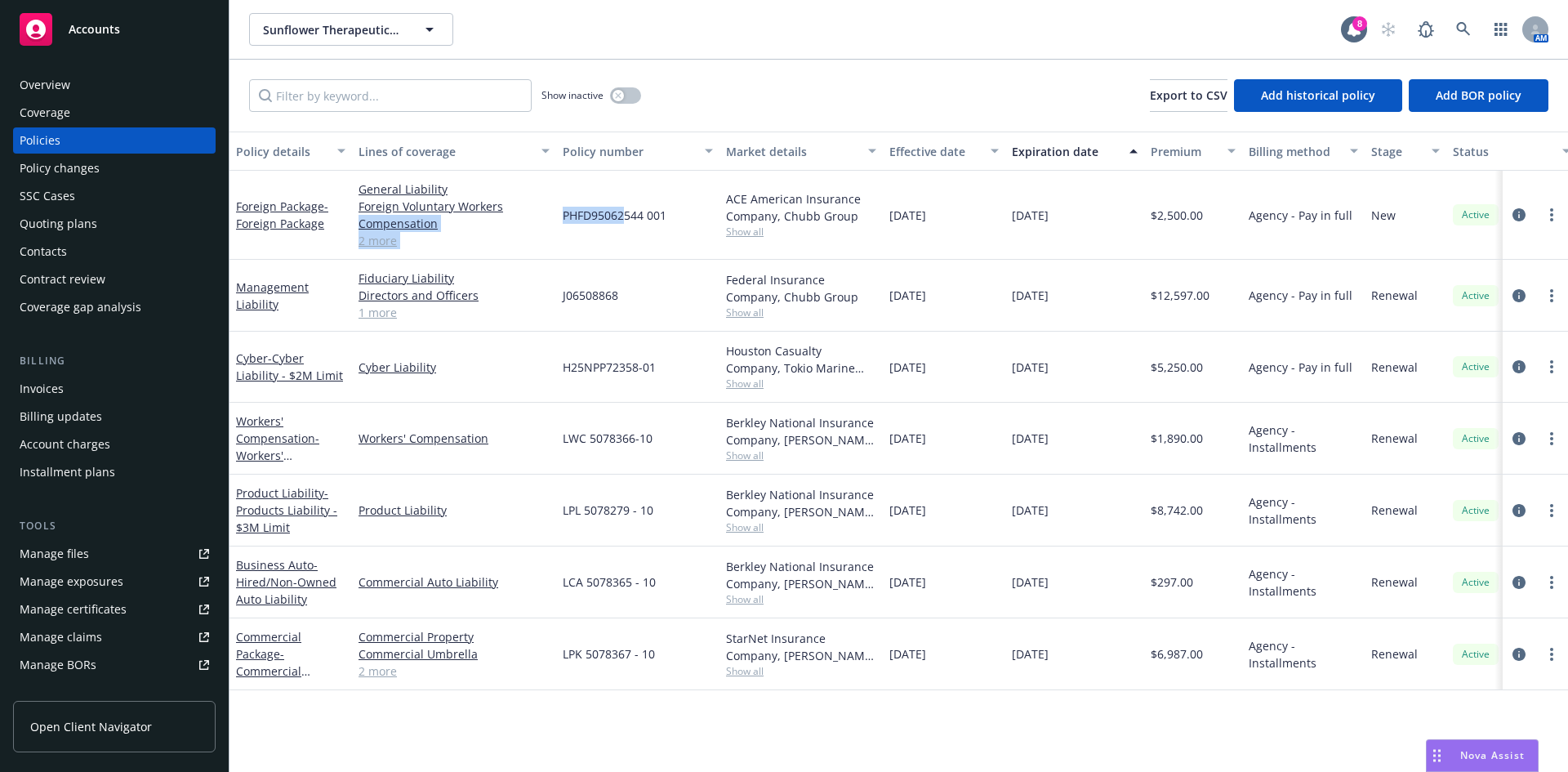
drag, startPoint x: 556, startPoint y: 214, endPoint x: 625, endPoint y: 210, distance: 69.1
click at [625, 210] on div "Foreign Package - Foreign Package General Liability Foreign Voluntary Workers C…" at bounding box center [1017, 215] width 1576 height 89
click at [624, 210] on span "PHFD95062544 001" at bounding box center [615, 215] width 104 height 17
drag, startPoint x: 672, startPoint y: 214, endPoint x: 560, endPoint y: 214, distance: 112.0
click at [560, 214] on div "PHFD95062544 001" at bounding box center [638, 215] width 163 height 89
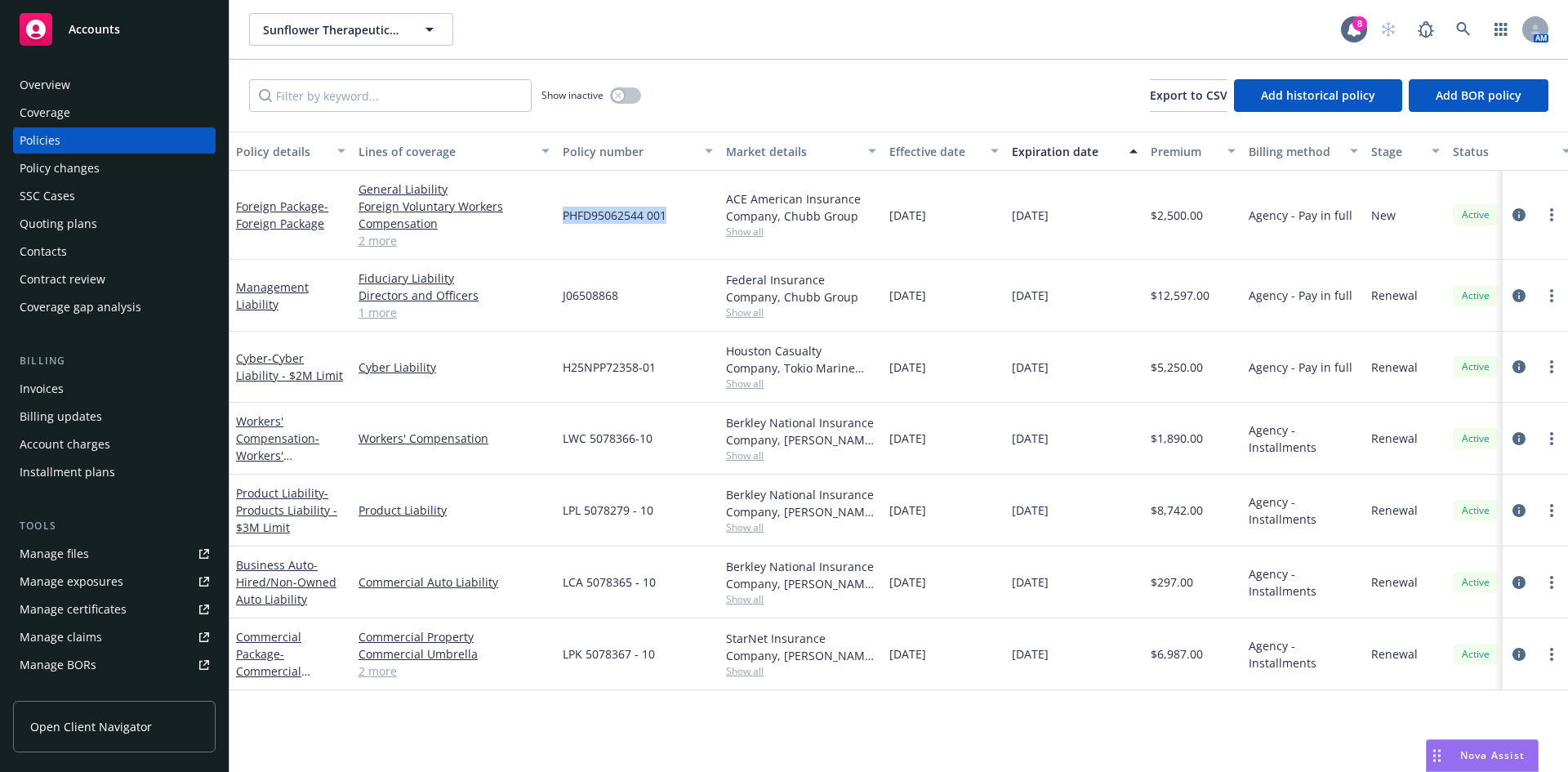
copy span "PHFD95062544 001"
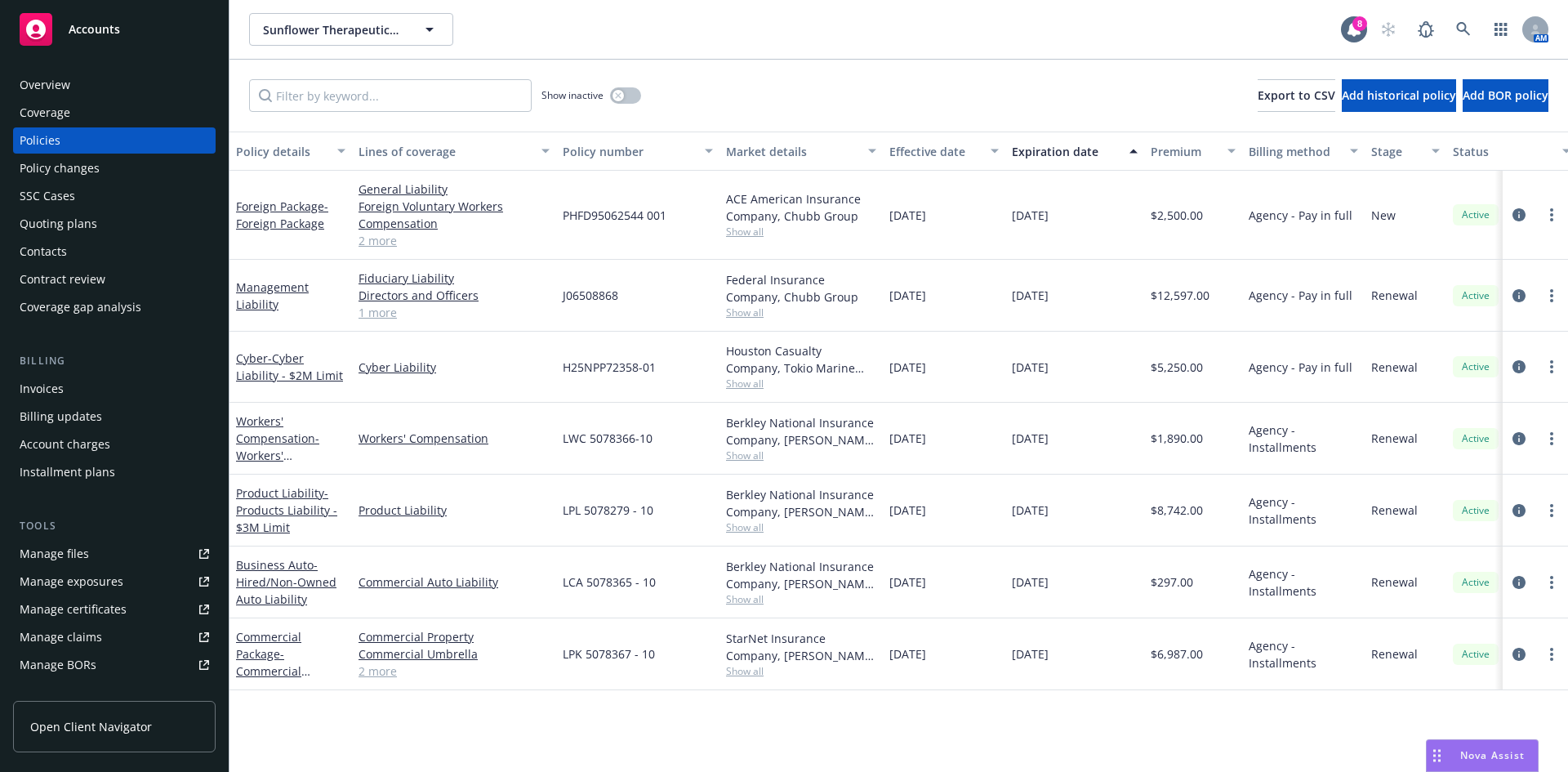
click at [90, 88] on div "Overview" at bounding box center [114, 85] width 190 height 26
